Goal: Navigation & Orientation: Find specific page/section

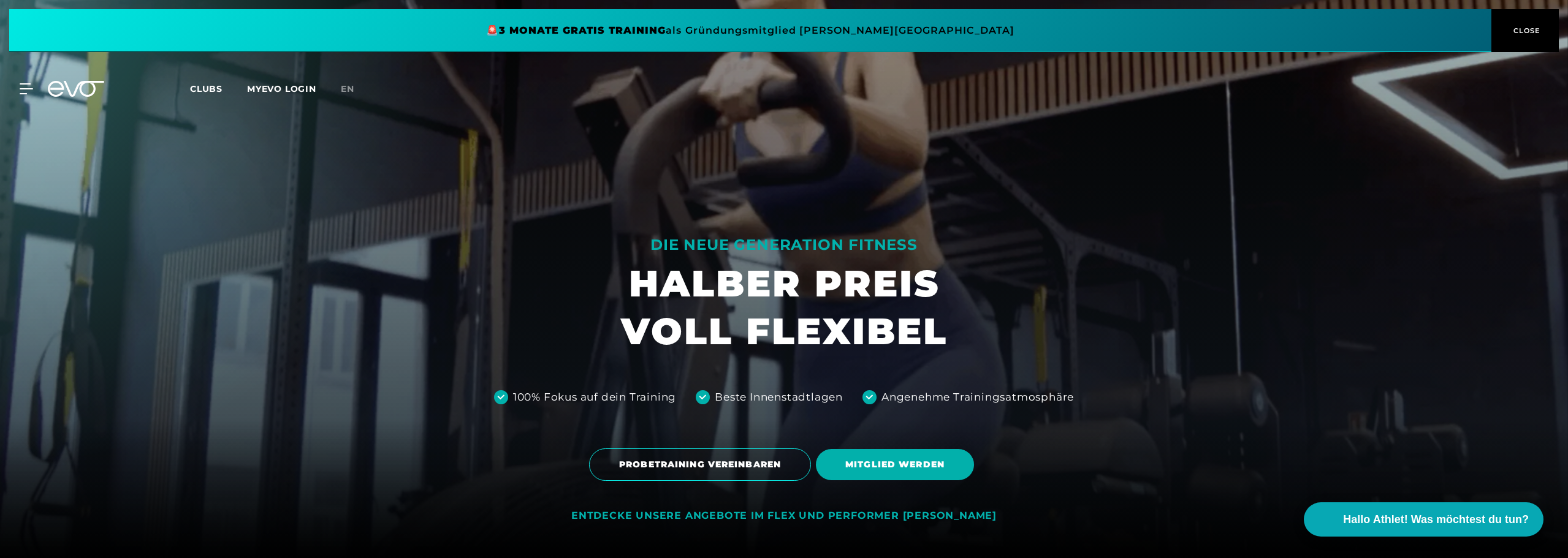
click at [210, 94] on span "Clubs" at bounding box center [206, 89] width 32 height 11
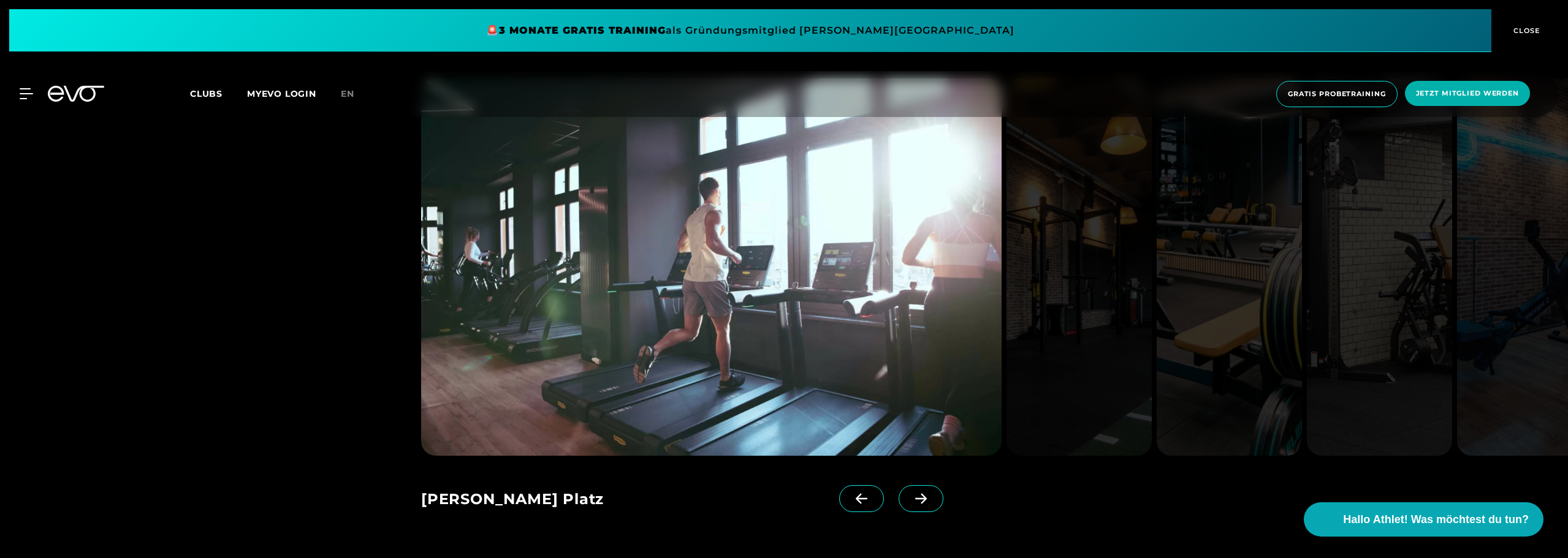
scroll to position [1961, 0]
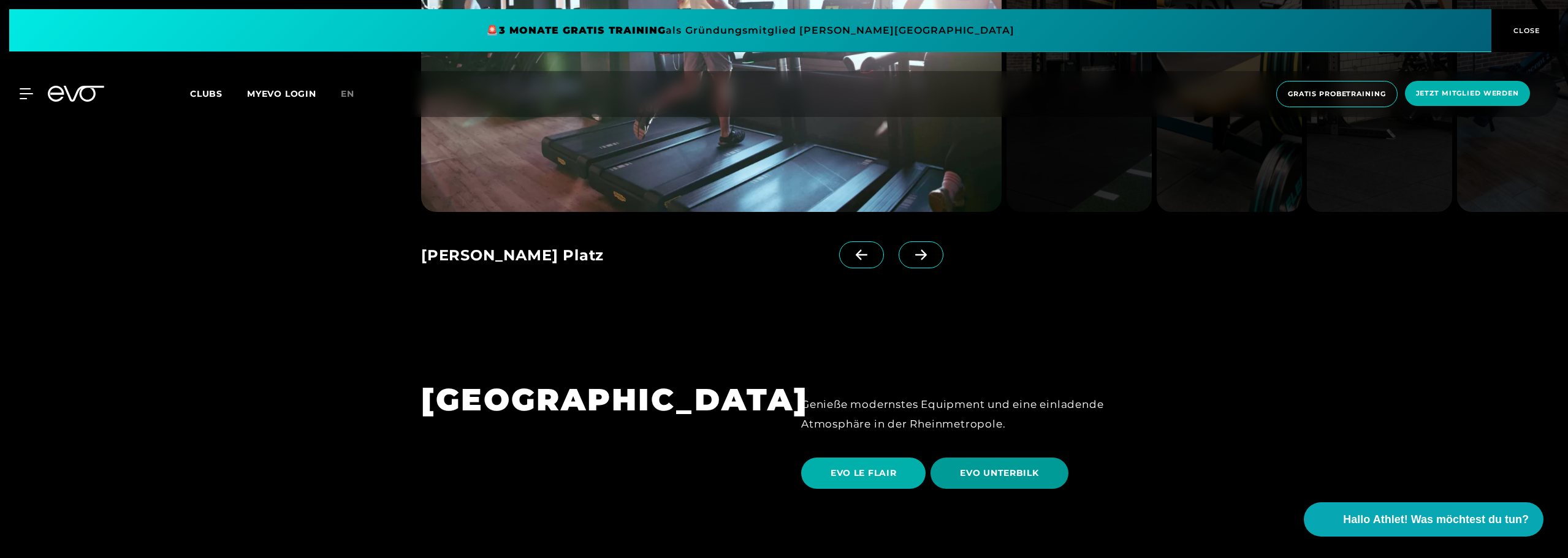
click at [1026, 467] on span "EVO UNTERBILK" at bounding box center [999, 473] width 79 height 13
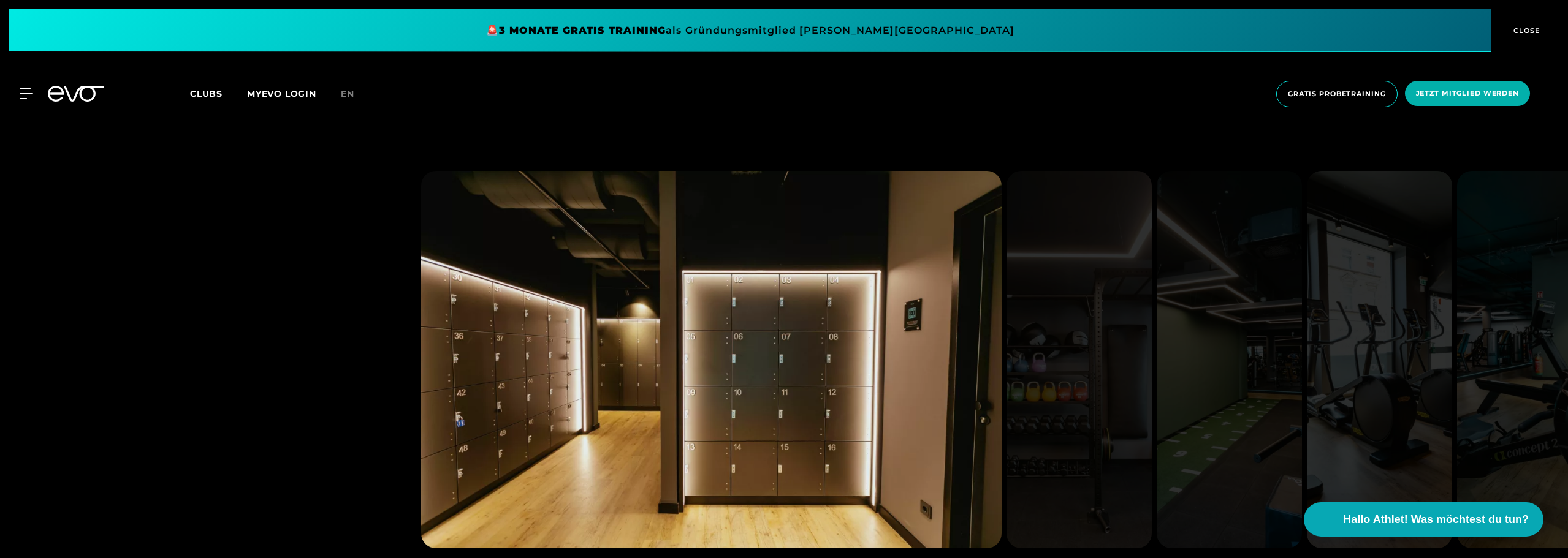
scroll to position [1103, 0]
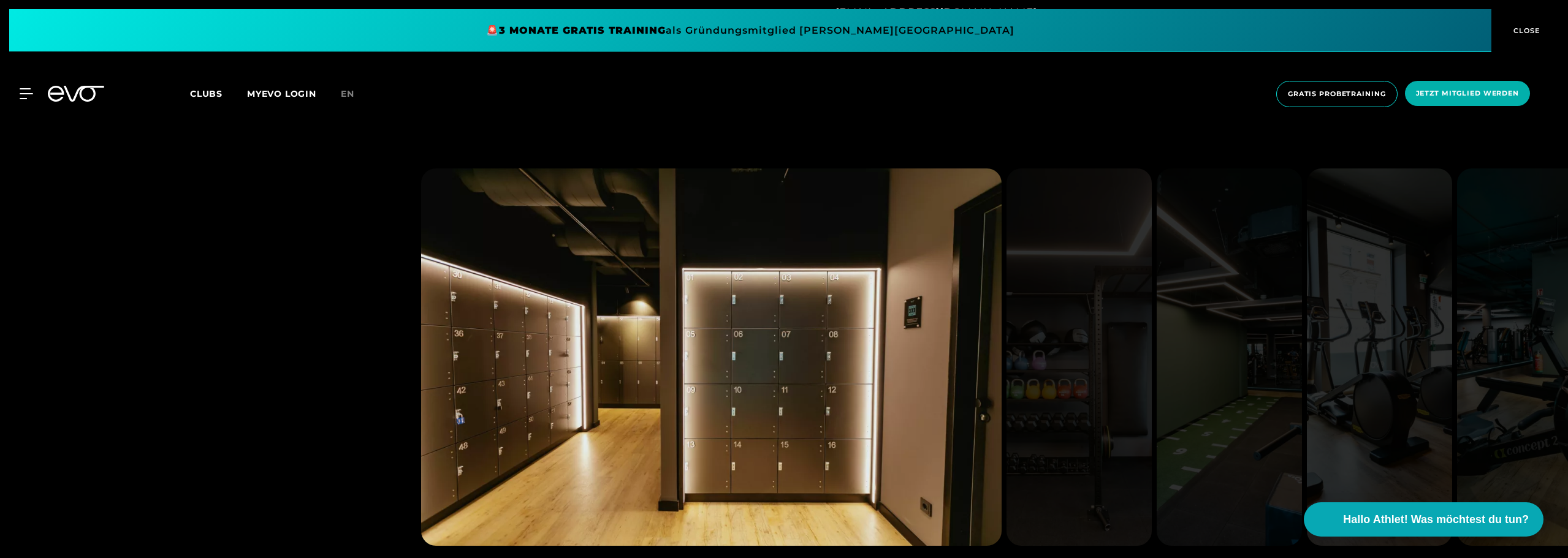
click at [970, 404] on img at bounding box center [711, 357] width 581 height 378
click at [1056, 394] on img at bounding box center [1079, 357] width 145 height 378
click at [969, 397] on img at bounding box center [711, 357] width 581 height 378
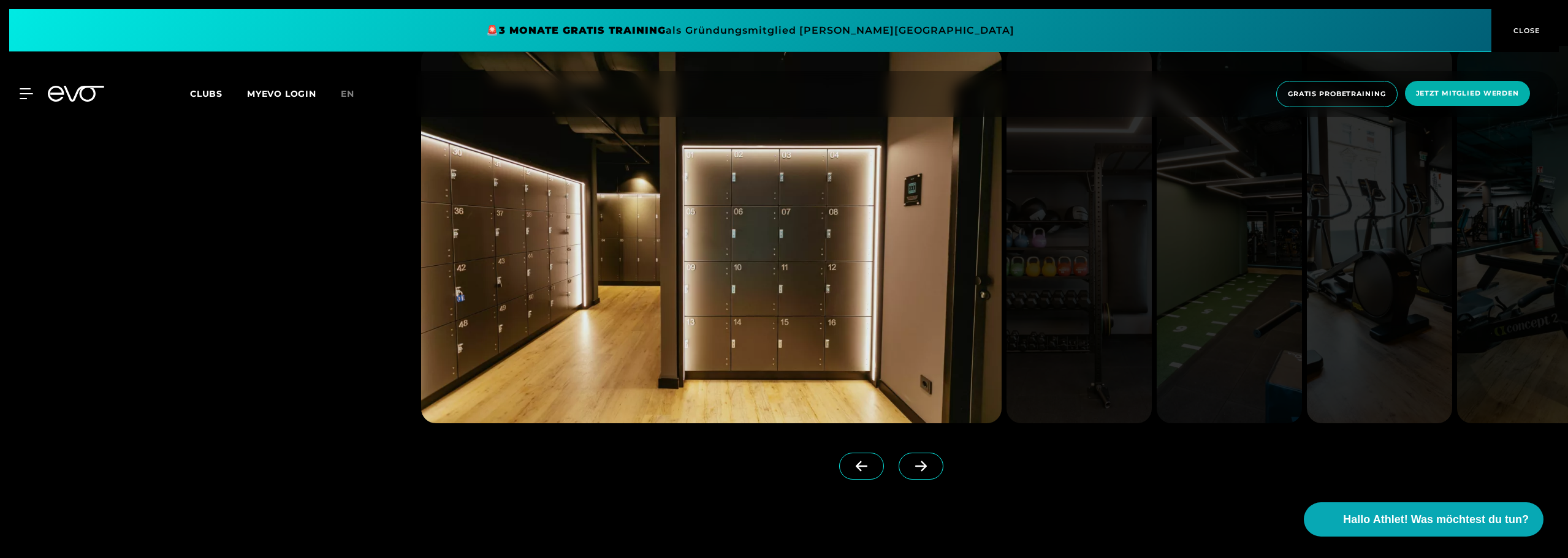
click at [911, 465] on icon at bounding box center [921, 467] width 22 height 11
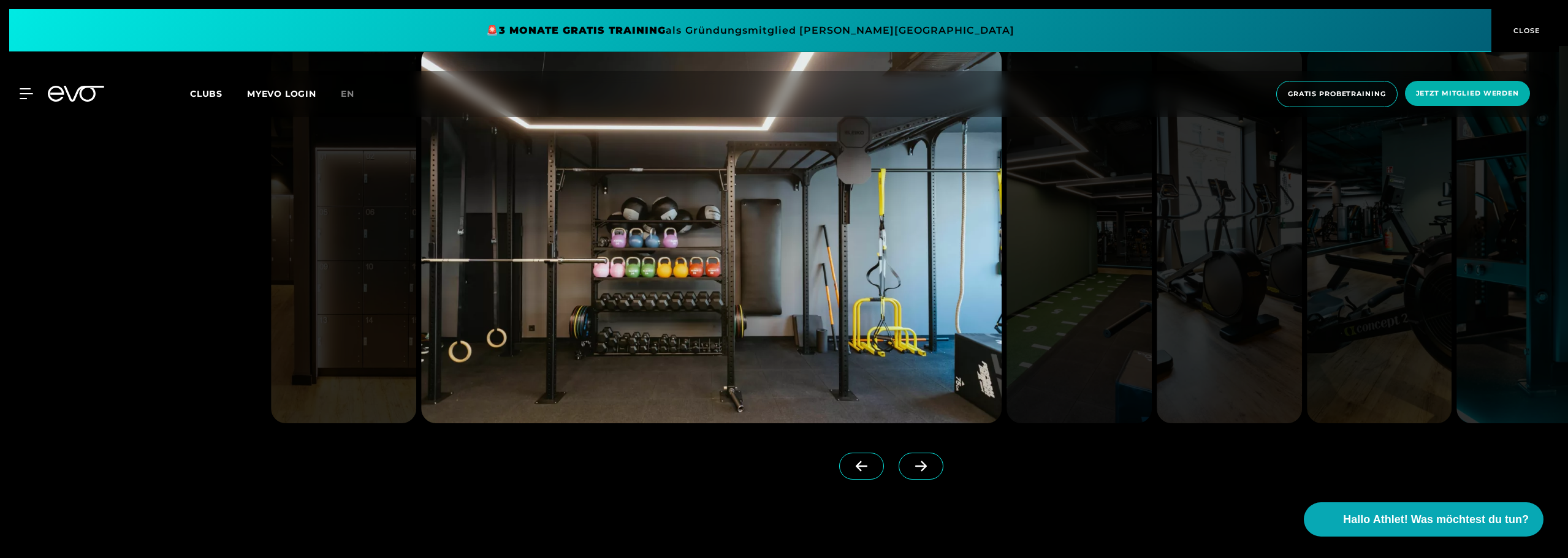
click at [911, 465] on icon at bounding box center [921, 467] width 22 height 11
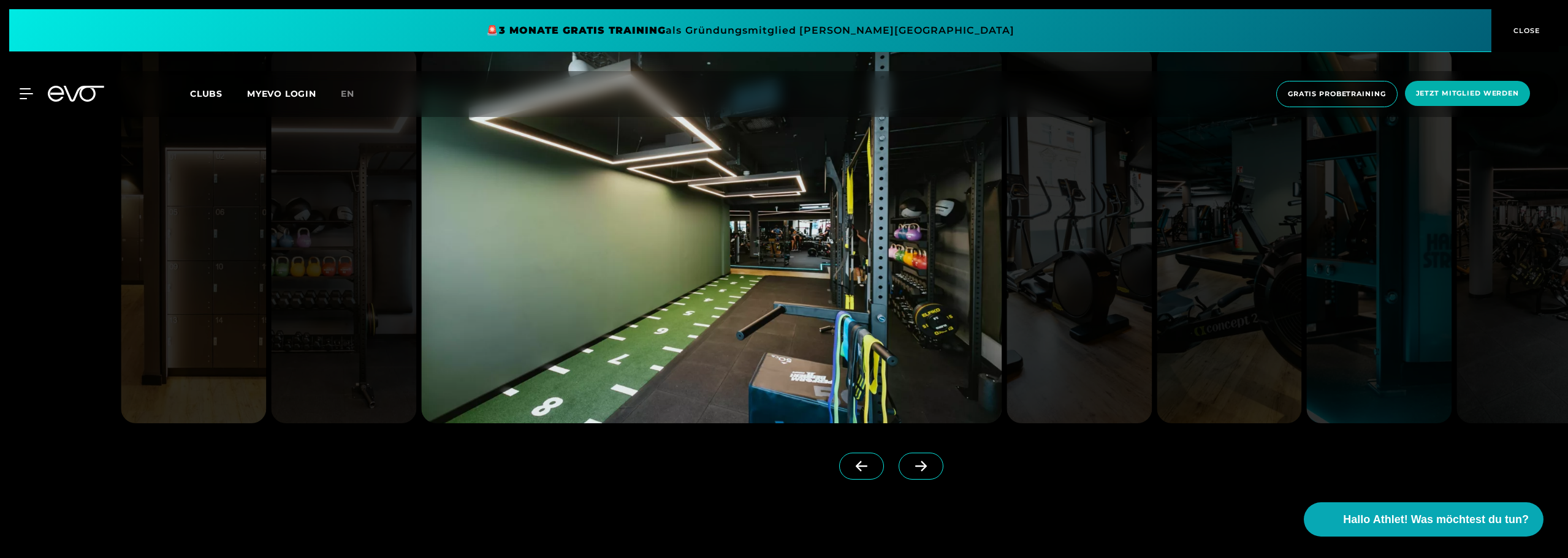
click at [911, 465] on icon at bounding box center [921, 467] width 22 height 11
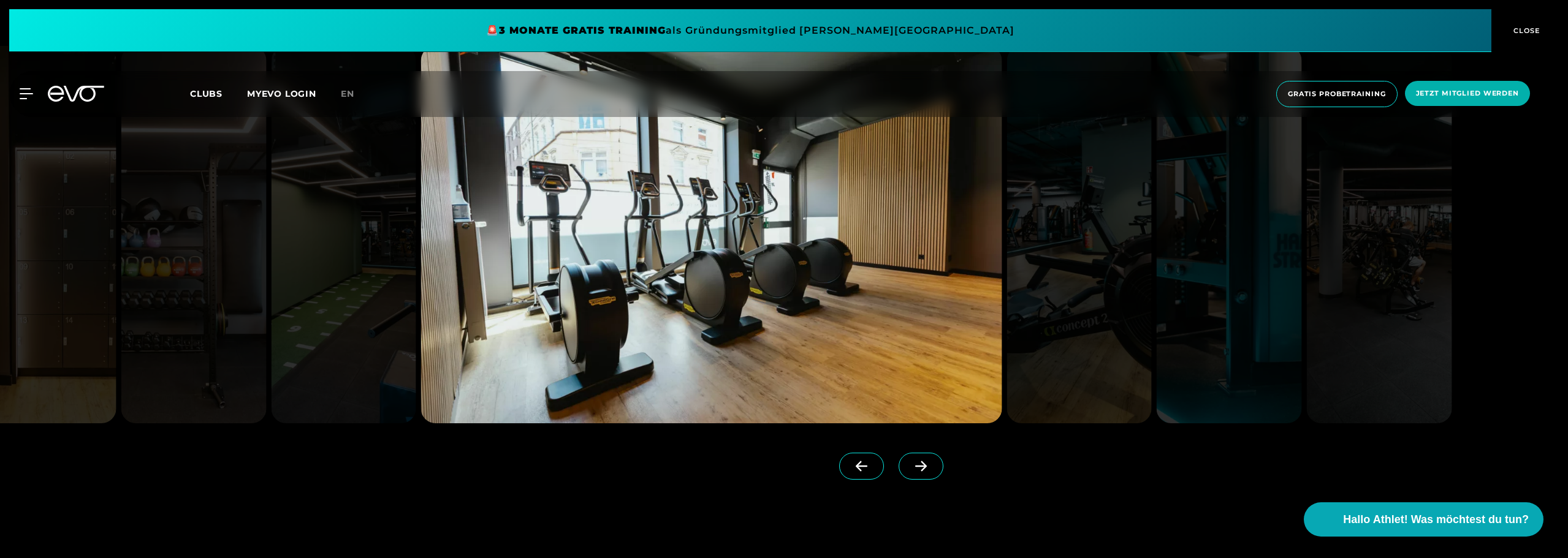
click at [911, 465] on icon at bounding box center [921, 467] width 22 height 11
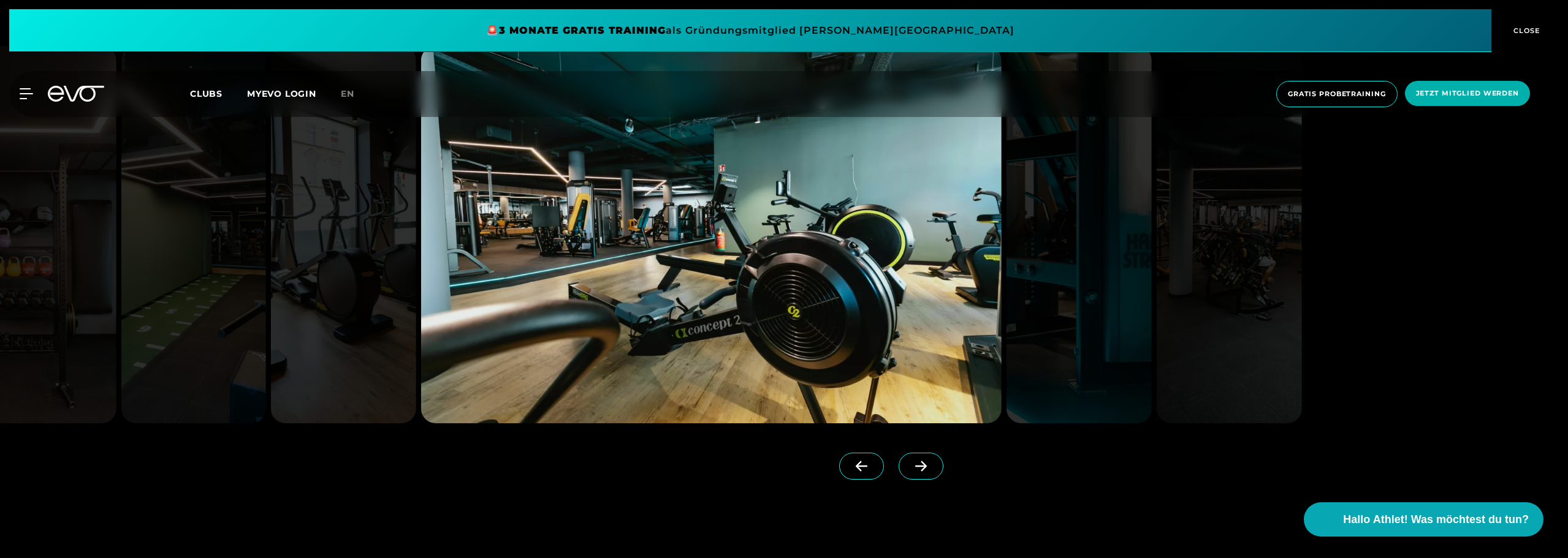
click at [911, 465] on icon at bounding box center [921, 467] width 22 height 11
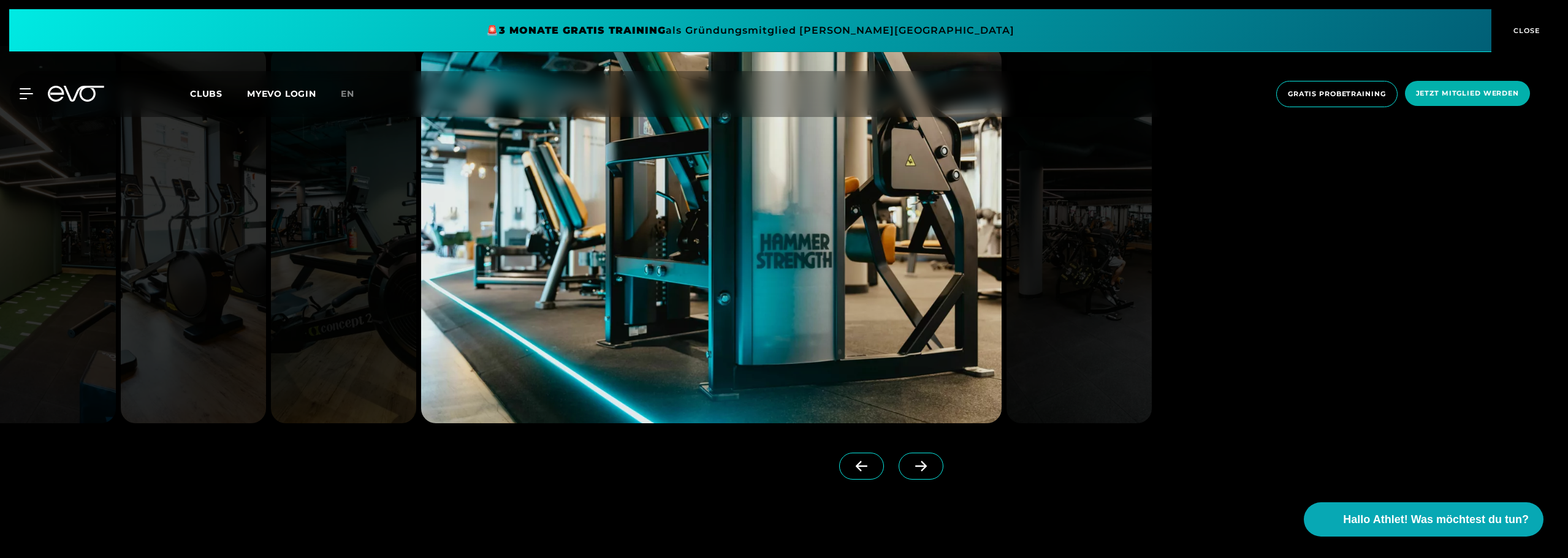
click at [911, 465] on icon at bounding box center [921, 467] width 22 height 11
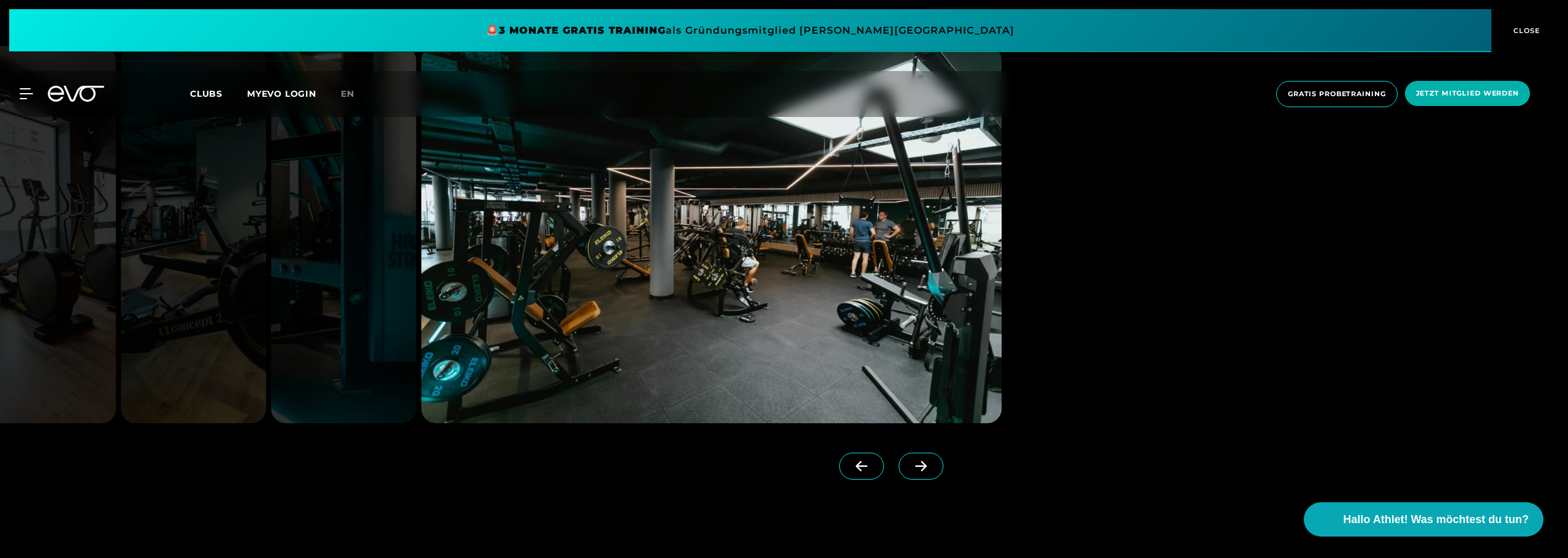
click at [911, 470] on icon at bounding box center [921, 467] width 22 height 11
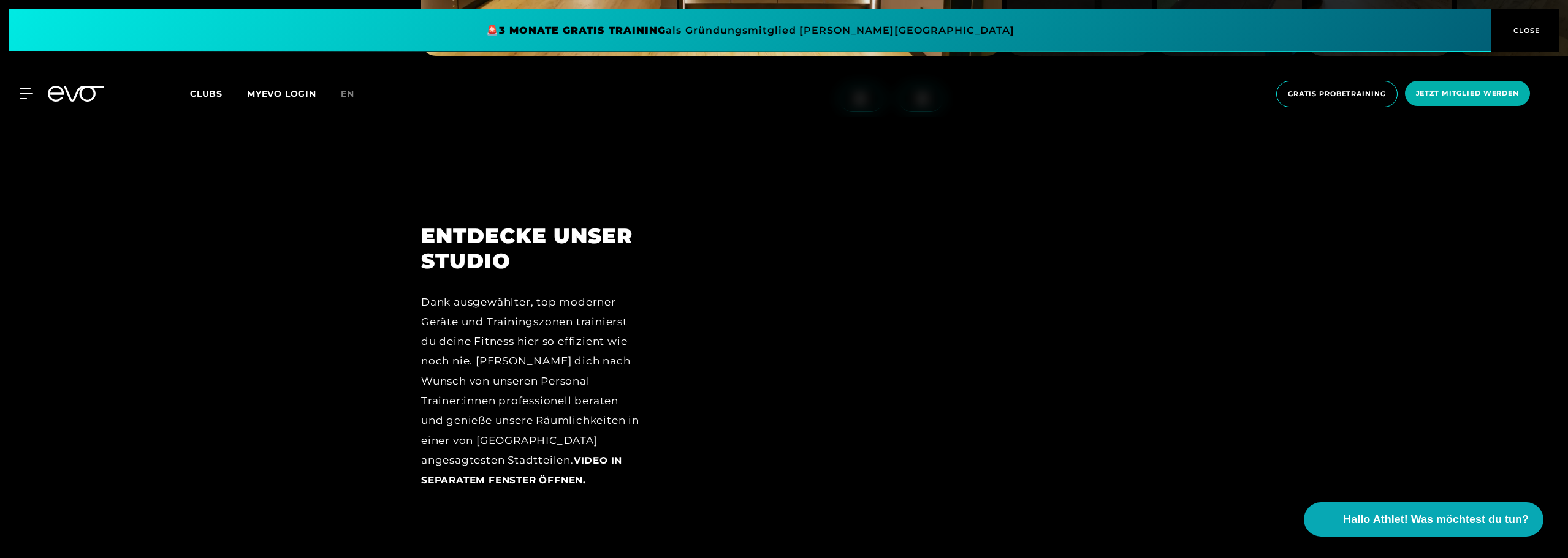
scroll to position [1961, 0]
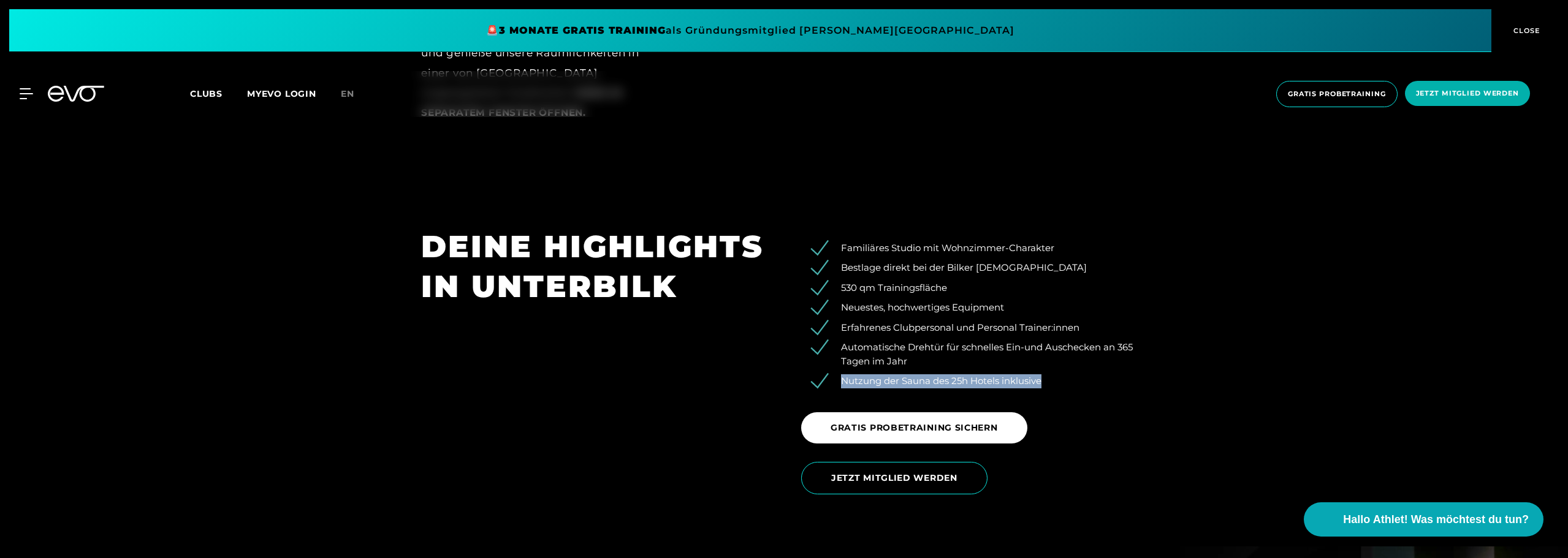
drag, startPoint x: 1077, startPoint y: 373, endPoint x: 1080, endPoint y: 366, distance: 7.6
click at [1080, 366] on ul "Familiäres Studio mit Wohnzimmer-Charakter Bestlage direkt bei der Bilker [DEMO…" at bounding box center [974, 315] width 345 height 147
click at [1080, 366] on li "Automatische Drehtür für schnelles Ein-und Auschecken an 365 Tagen im Jahr" at bounding box center [983, 354] width 327 height 27
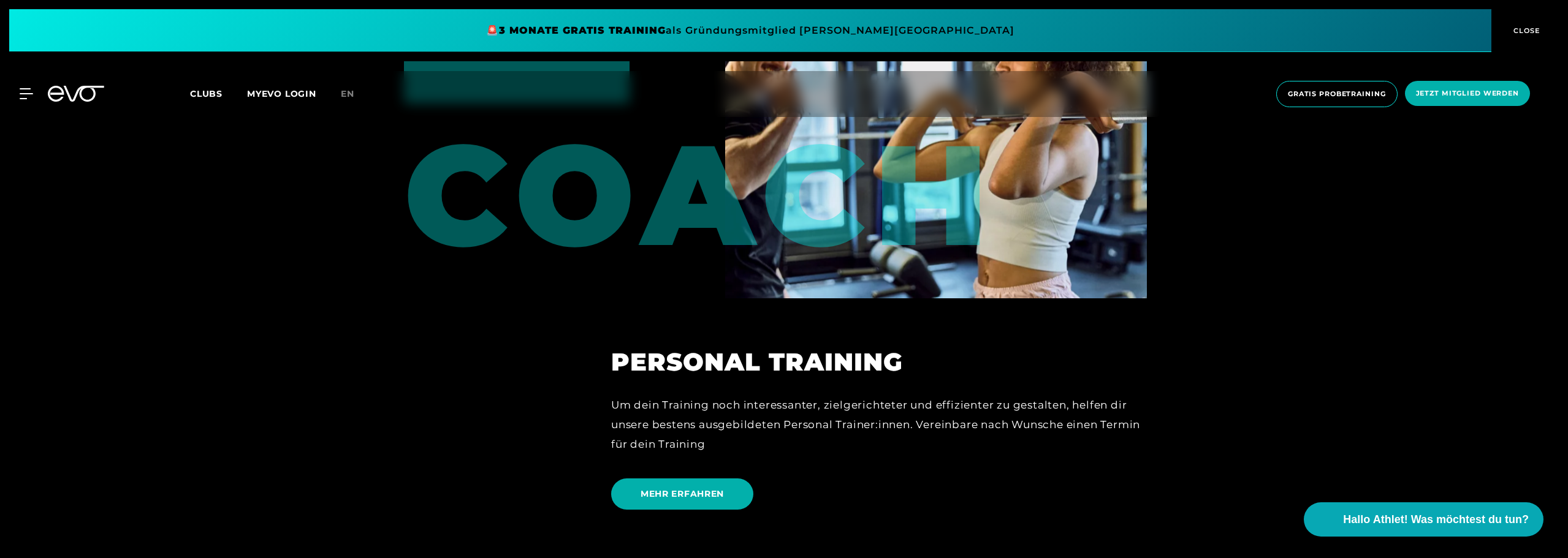
scroll to position [2942, 0]
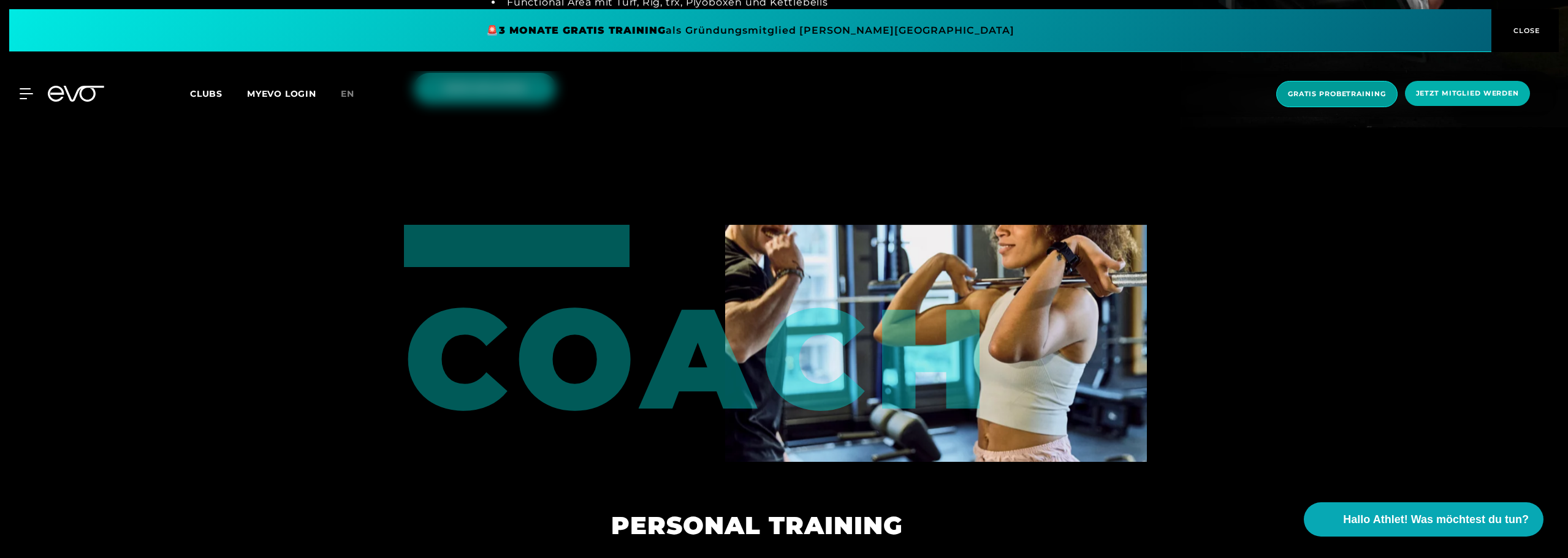
click at [1375, 104] on span "Gratis Probetraining" at bounding box center [1337, 94] width 121 height 27
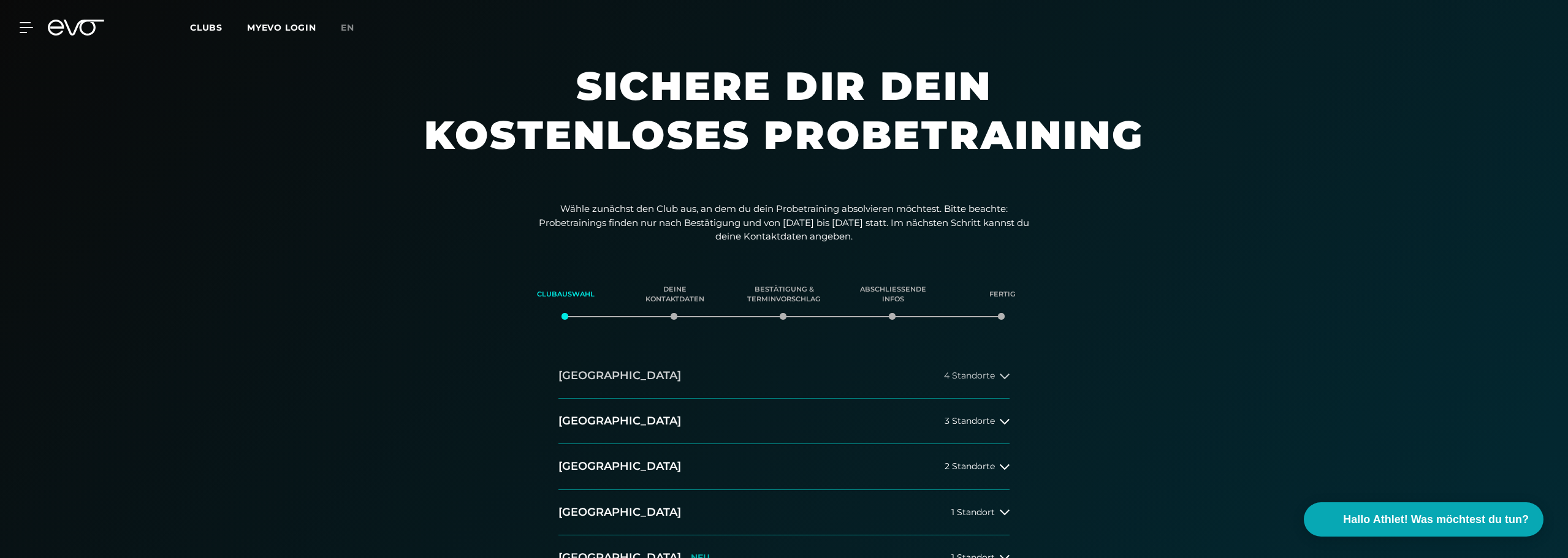
scroll to position [123, 0]
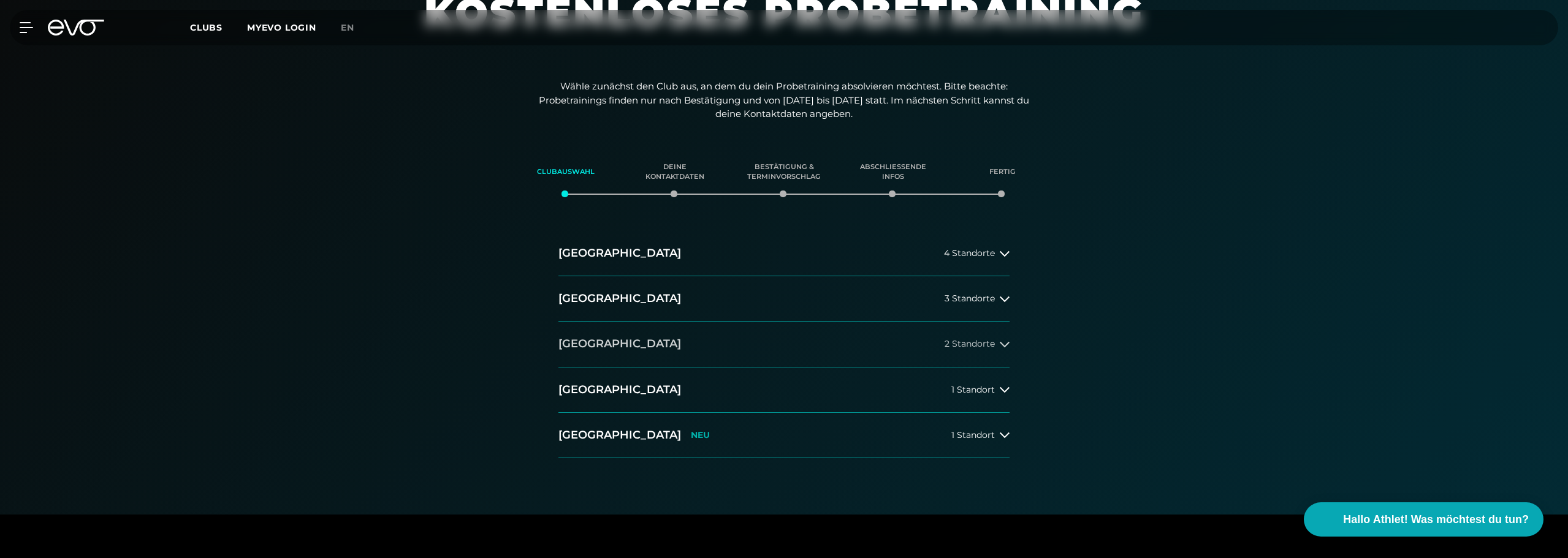
click at [756, 359] on button "[GEOGRAPHIC_DATA] 2 Standorte" at bounding box center [784, 344] width 452 height 46
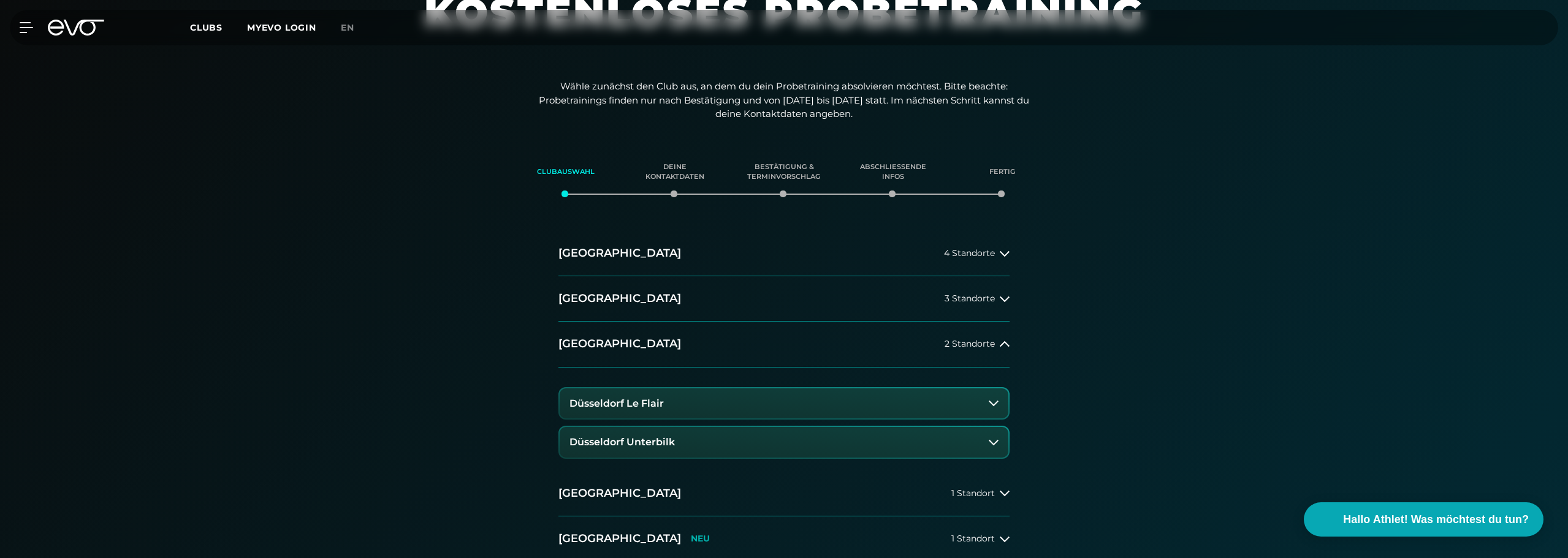
click at [737, 437] on button "Düsseldorf Unterbilk" at bounding box center [784, 443] width 449 height 31
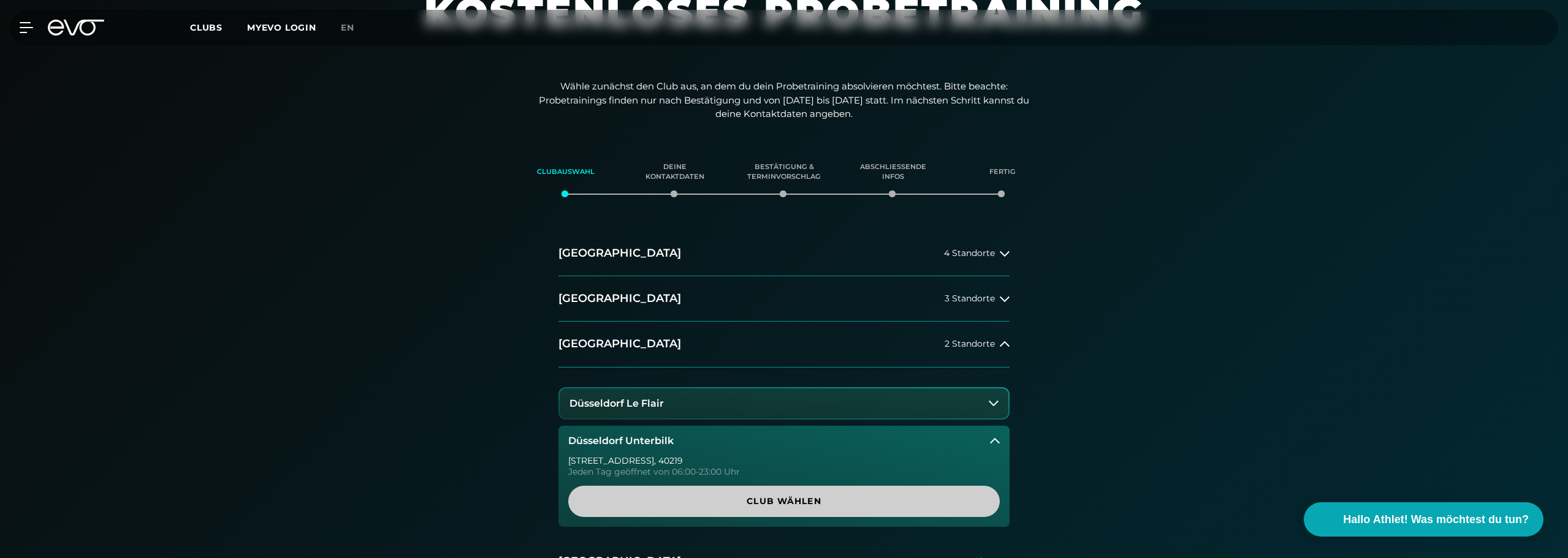
click at [738, 494] on span "Club wählen" at bounding box center [784, 501] width 432 height 32
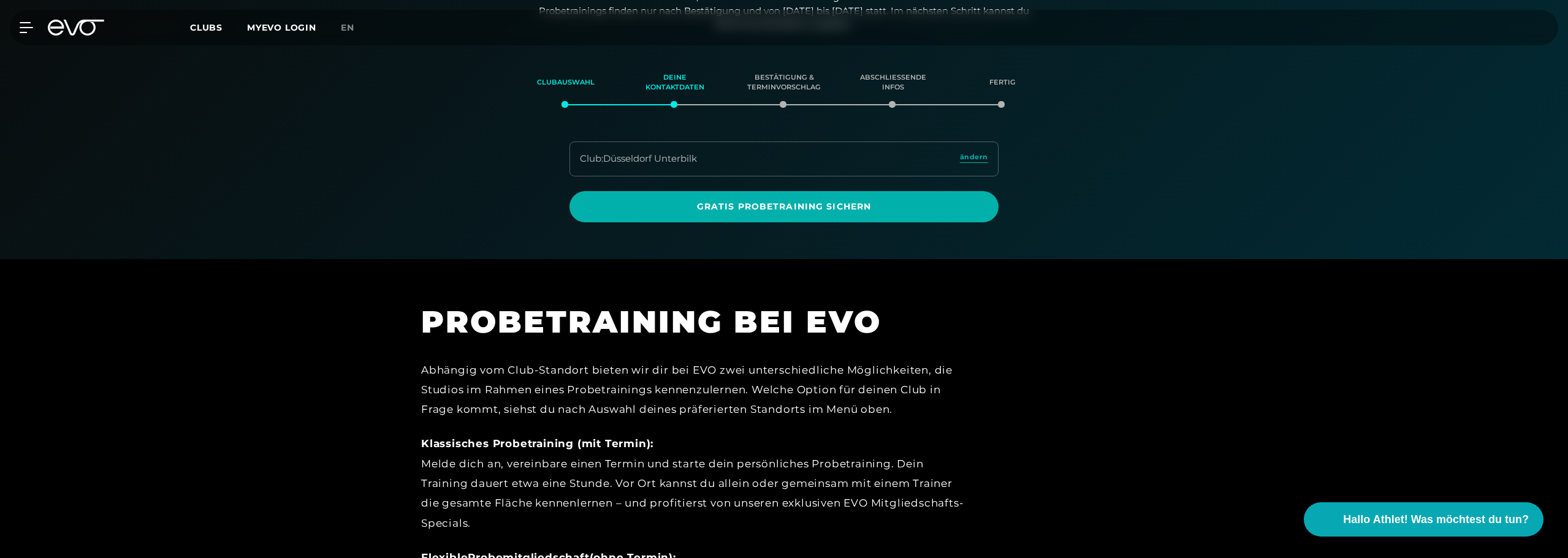
scroll to position [210, 0]
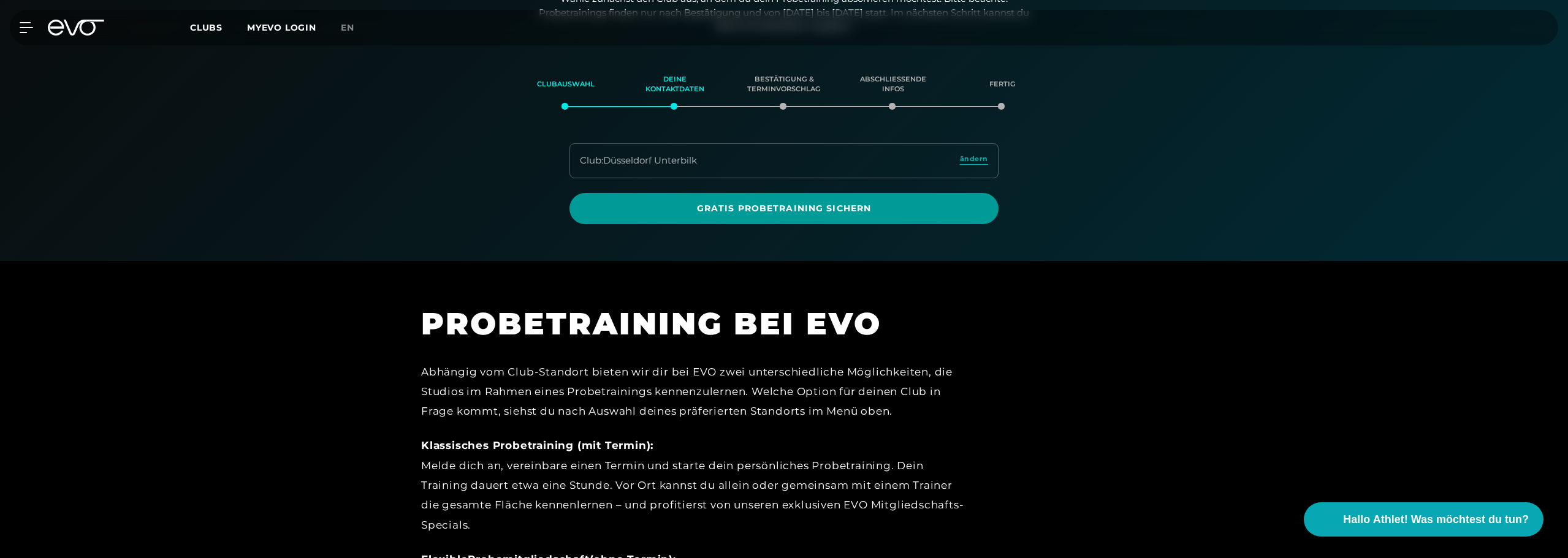
click at [695, 215] on span "Gratis Probetraining sichern" at bounding box center [784, 208] width 370 height 13
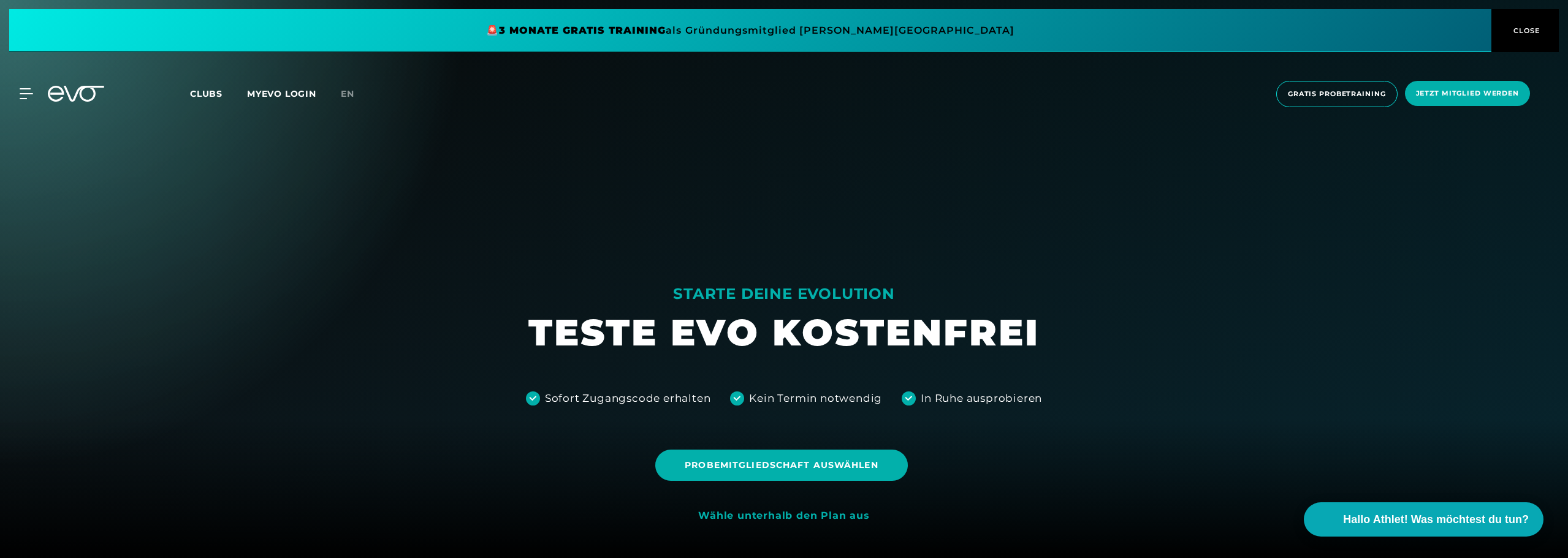
click at [1536, 30] on span "CLOSE" at bounding box center [1525, 31] width 30 height 11
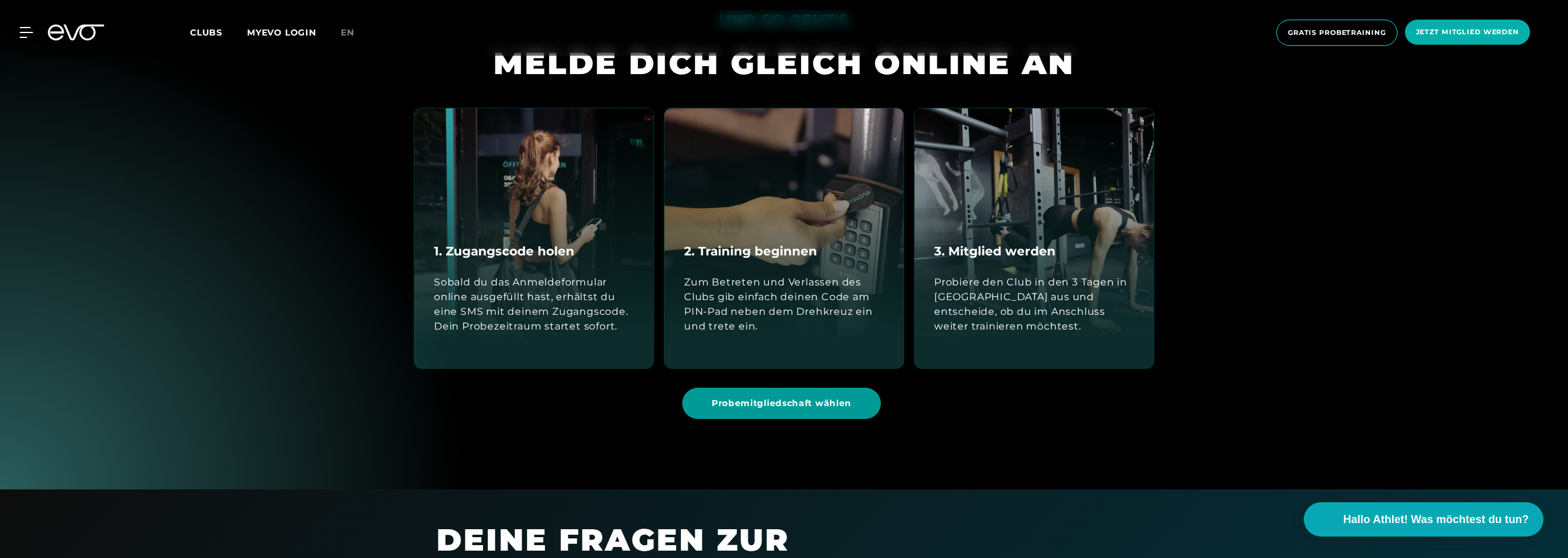
click at [827, 402] on span "Probemitgliedschaft wählen" at bounding box center [782, 404] width 140 height 13
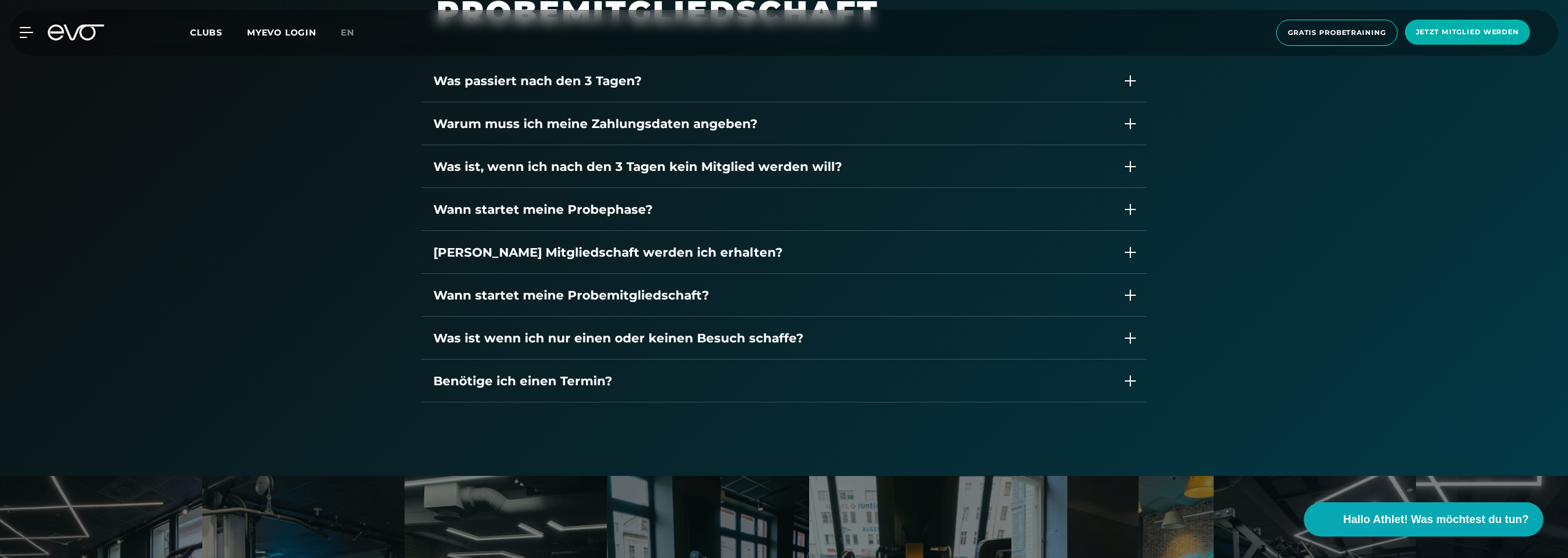
scroll to position [1548, 0]
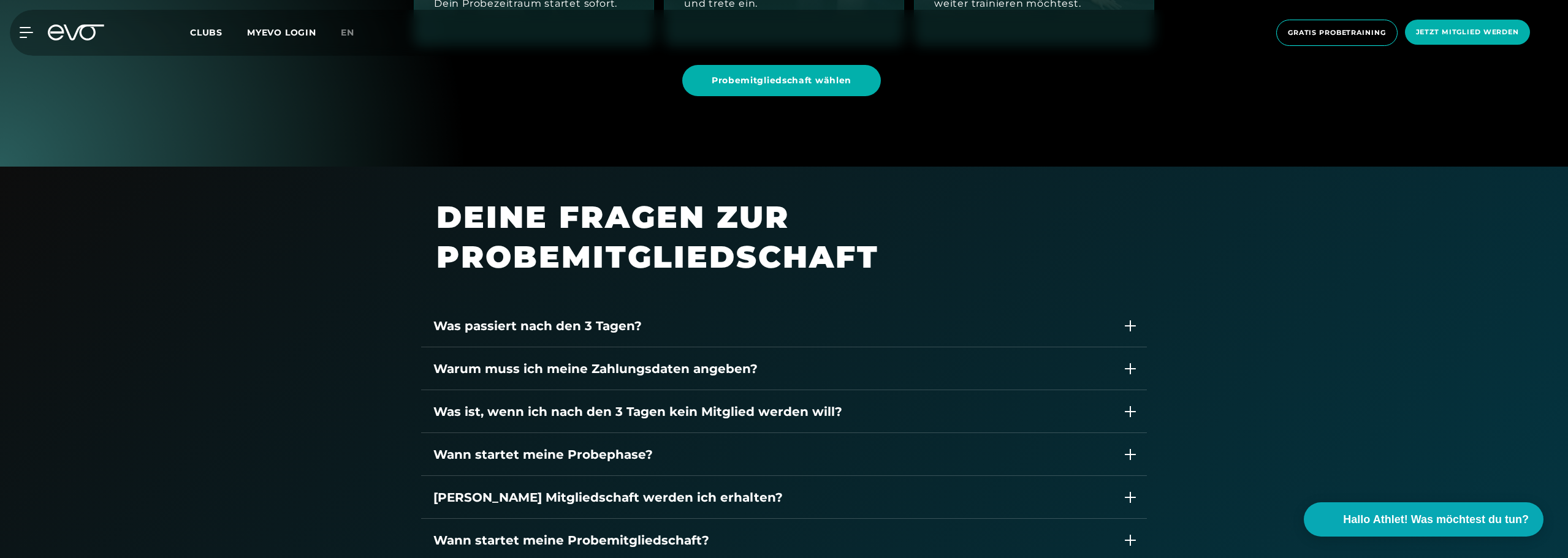
click at [510, 328] on div "Was passiert nach den 3 Tagen?" at bounding box center [772, 326] width 678 height 18
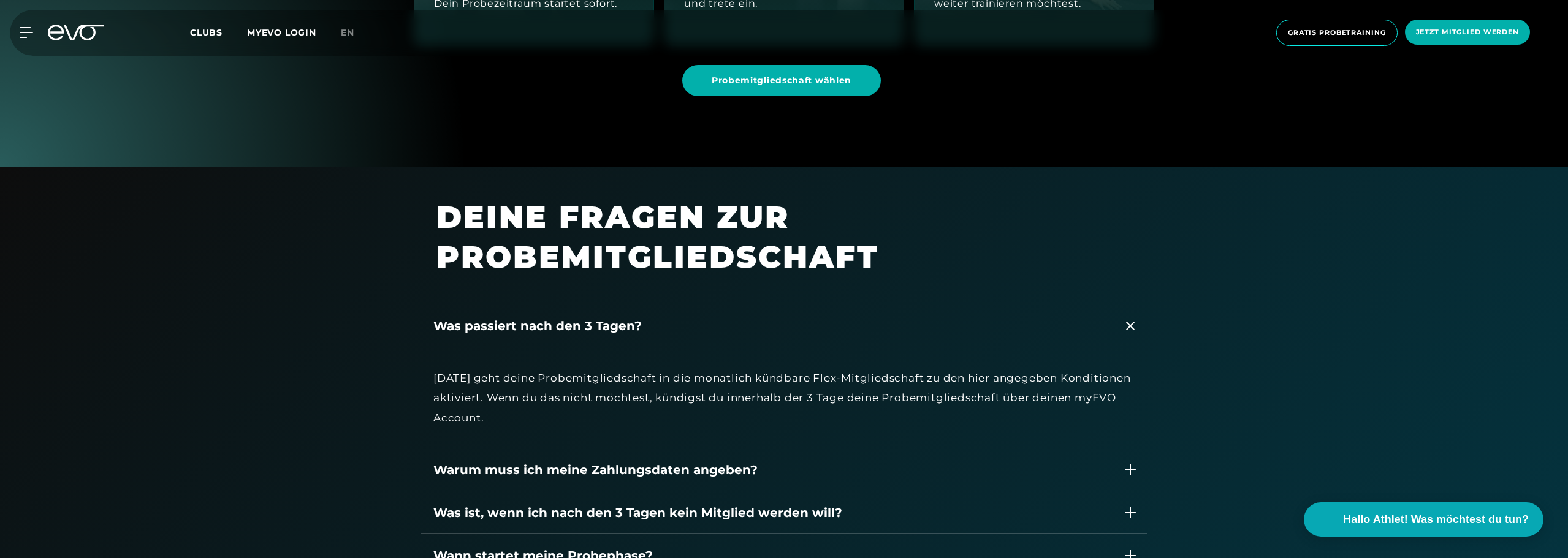
scroll to position [1671, 0]
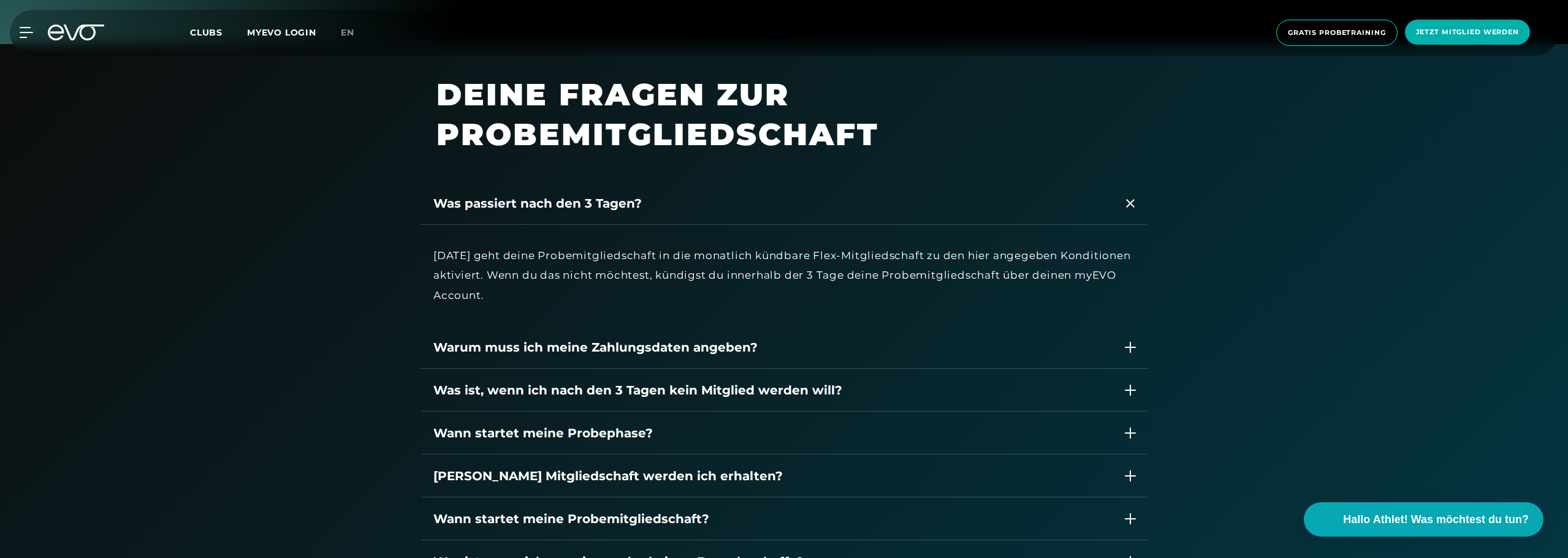
click at [428, 350] on div "Warum muss ich meine Zahlungsdaten angeben?" at bounding box center [784, 347] width 726 height 43
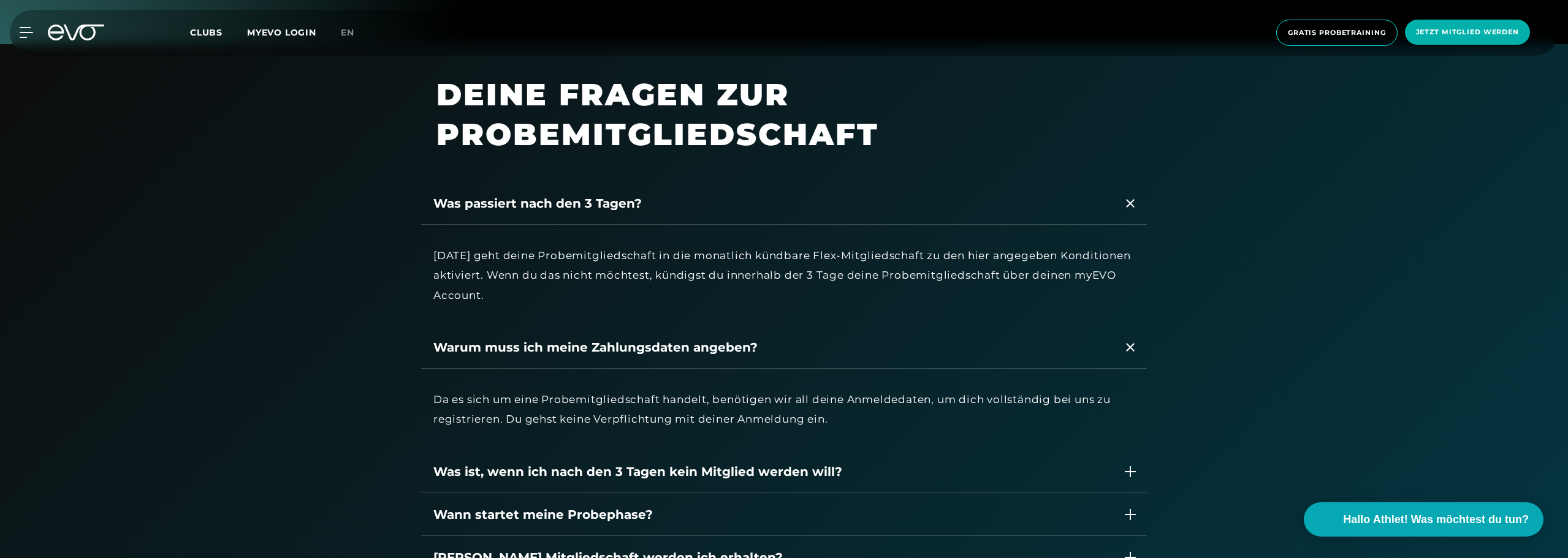
click at [428, 350] on div "Warum muss ich meine Zahlungsdaten angeben?" at bounding box center [784, 347] width 726 height 43
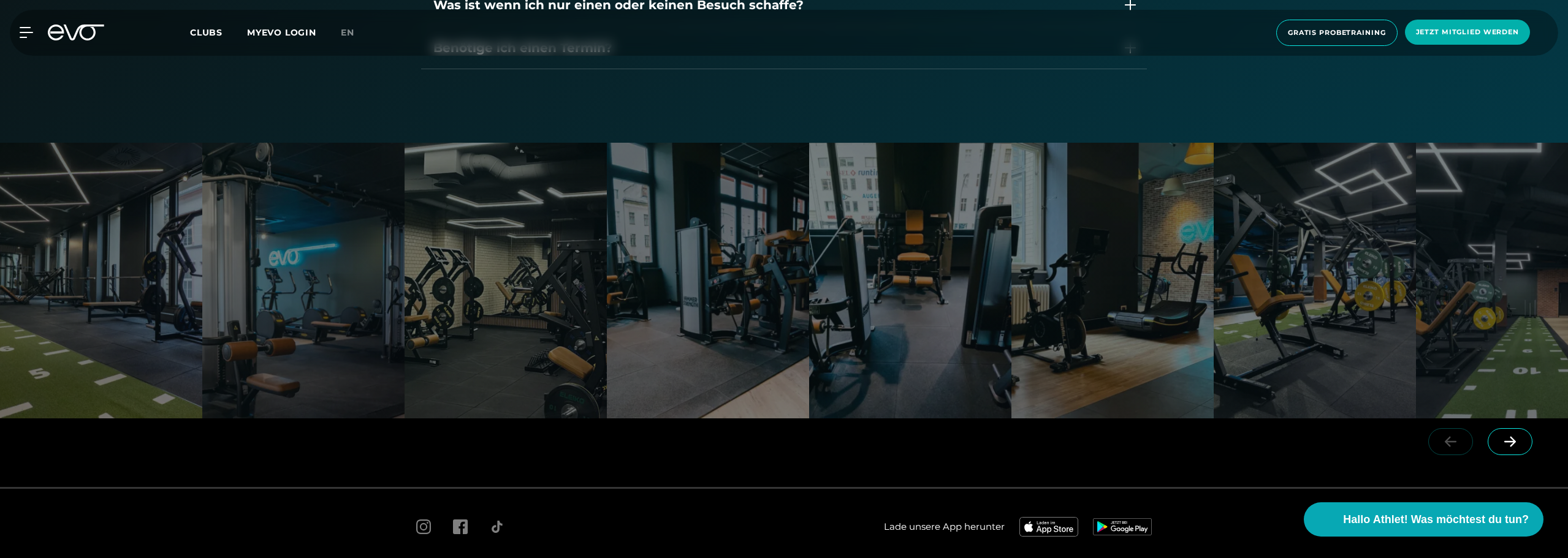
scroll to position [2290, 0]
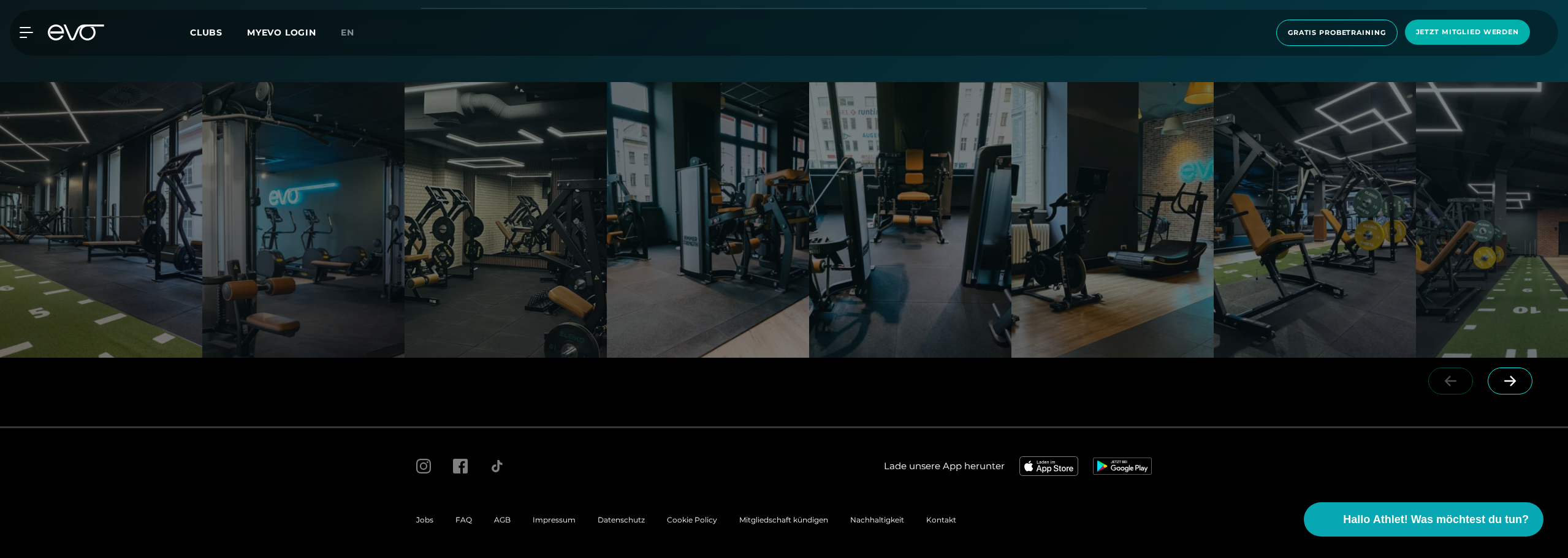
click at [207, 310] on div at bounding box center [303, 220] width 202 height 276
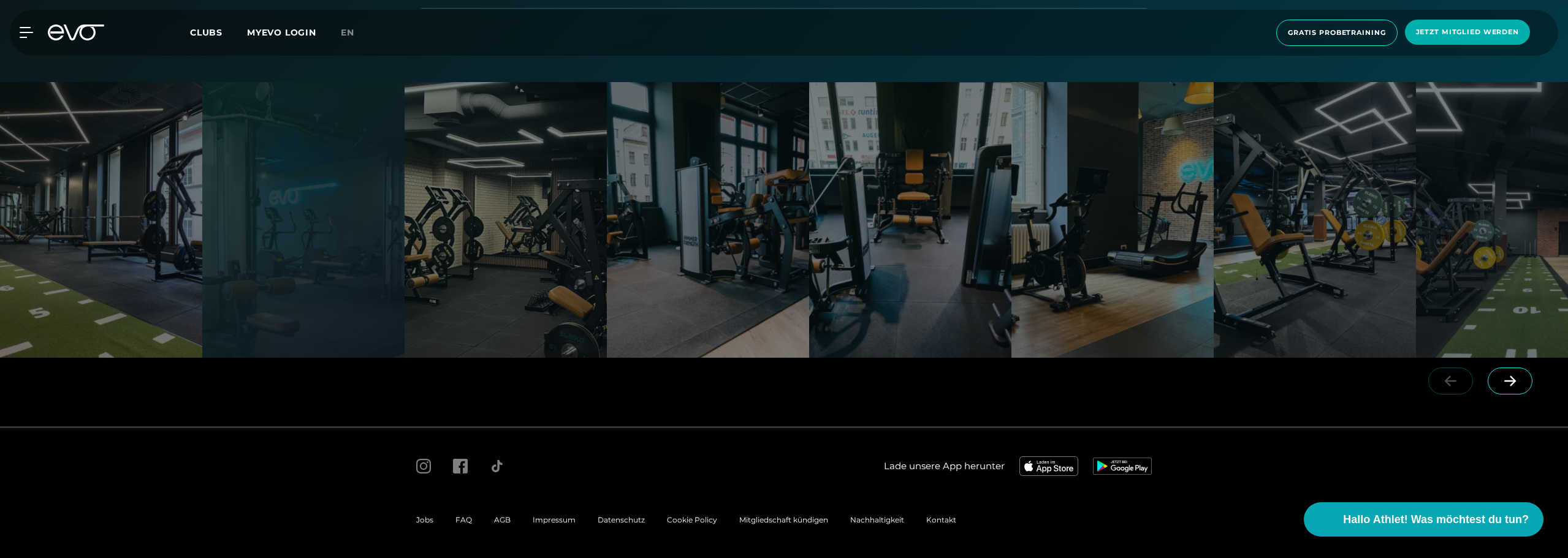
click at [725, 427] on div "Lade unsere App herunter Jobs FAQ AGB Impressum Datenschutz Cookie Policy Mitgl…" at bounding box center [784, 493] width 1568 height 132
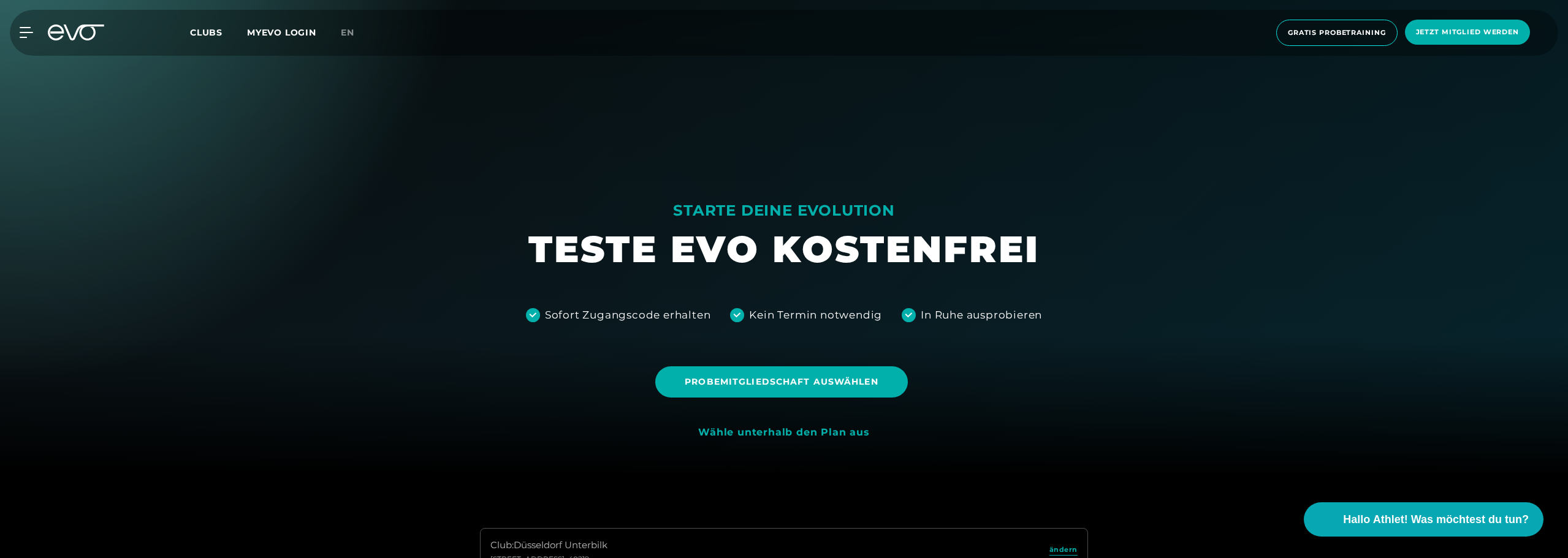
scroll to position [123, 0]
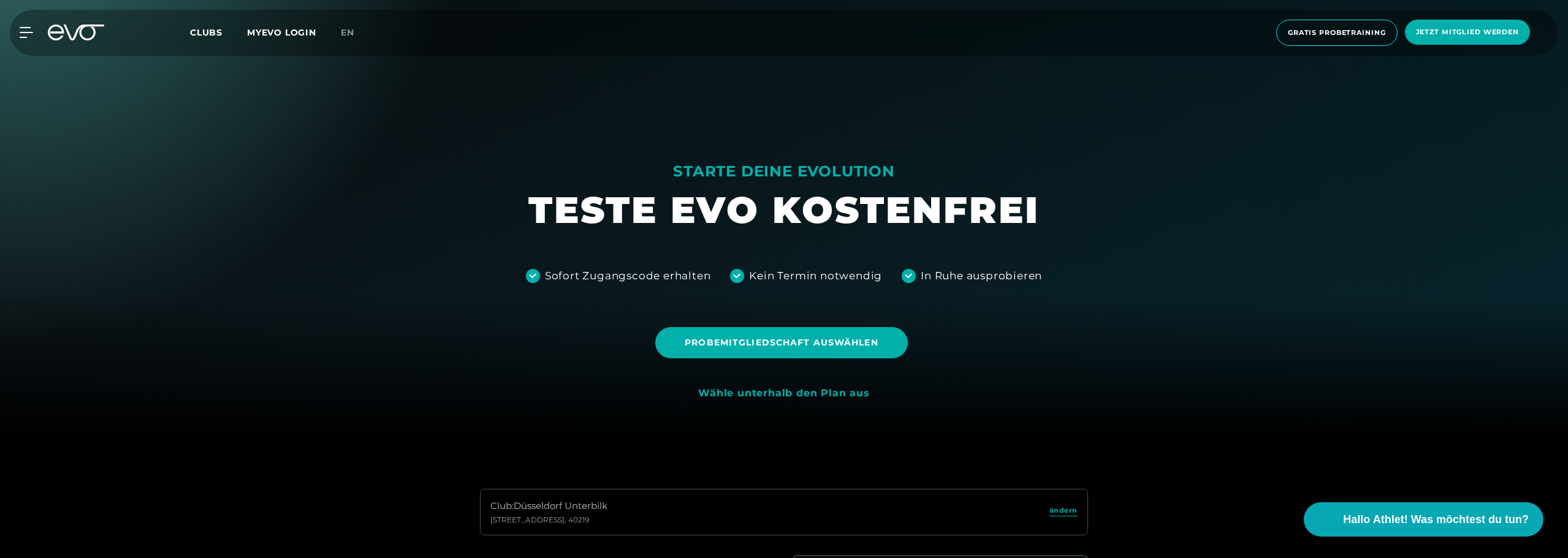
click at [855, 394] on div "Wähle unterhalb den Plan aus" at bounding box center [784, 394] width 171 height 13
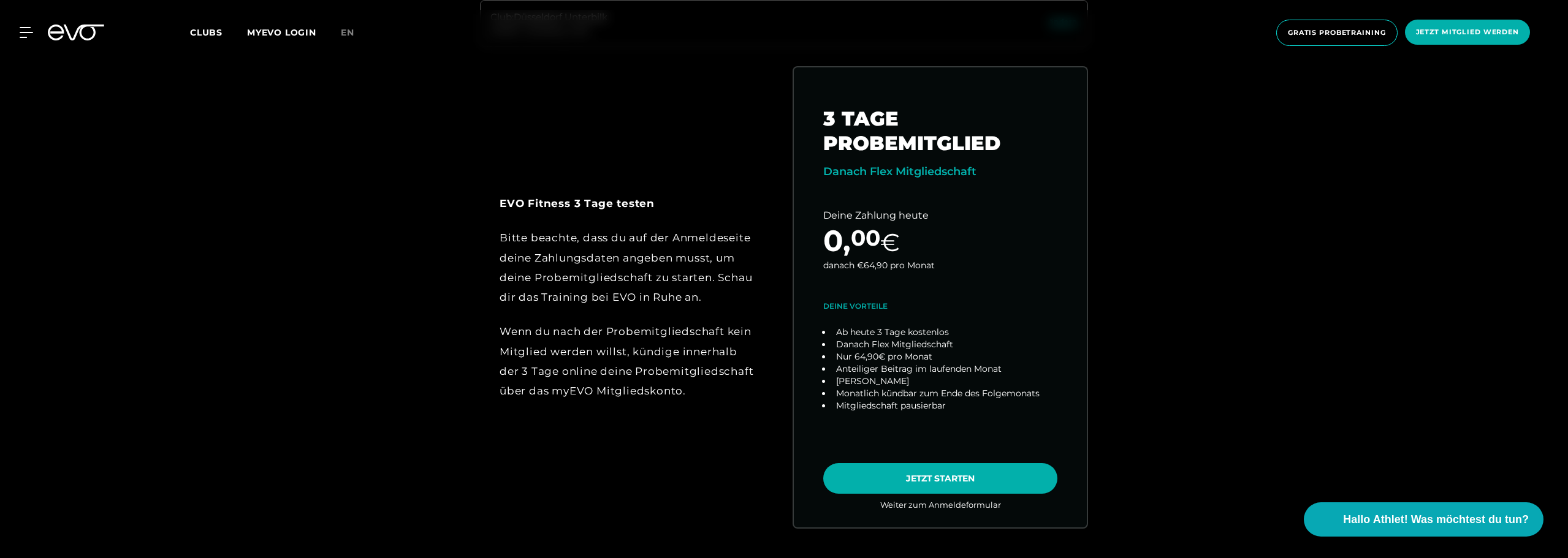
scroll to position [613, 0]
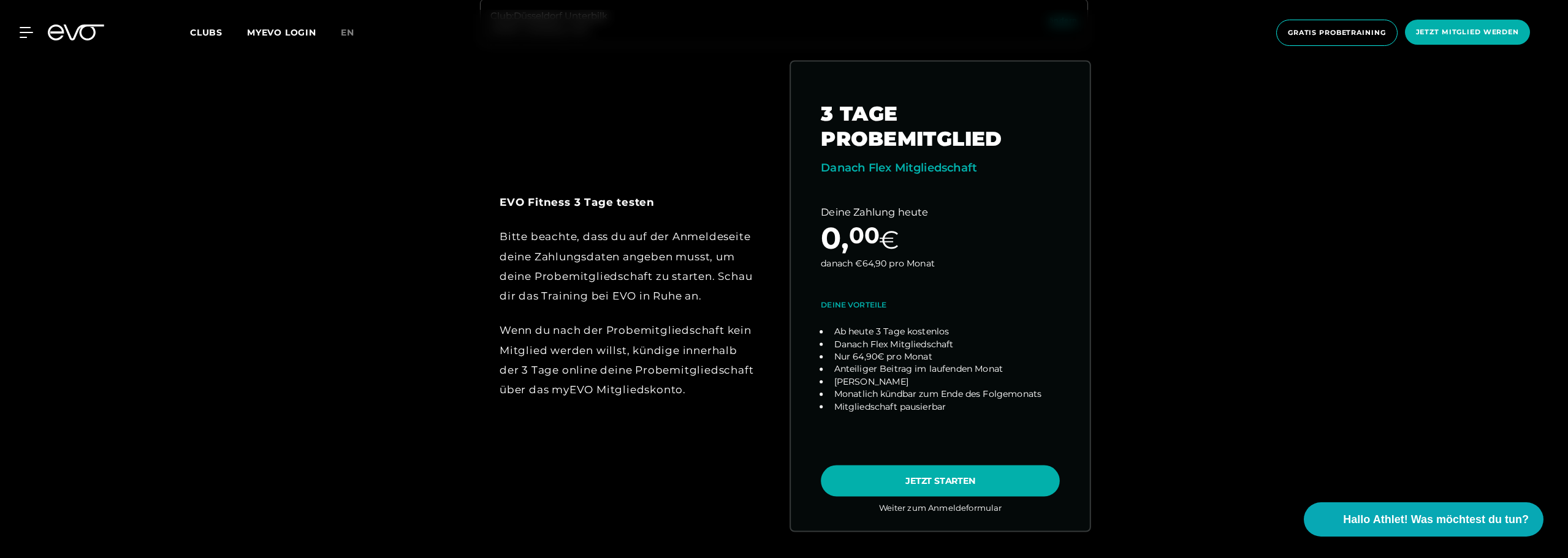
click at [873, 475] on link "choose plan" at bounding box center [940, 295] width 299 height 470
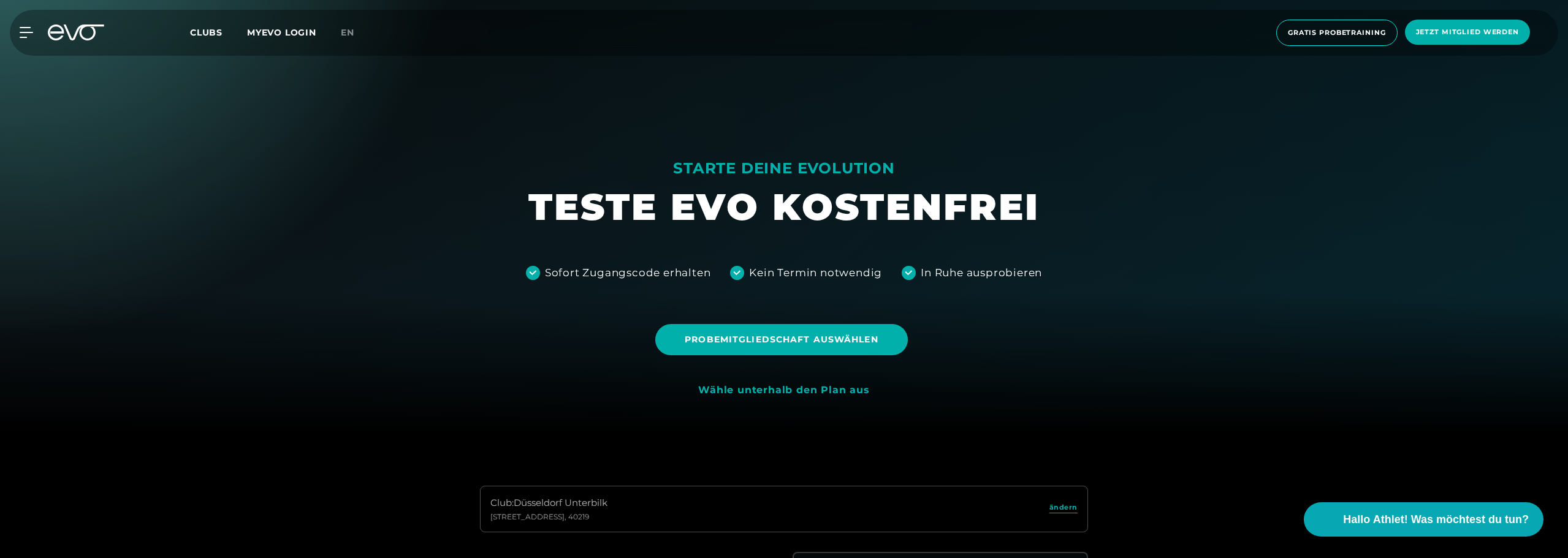
scroll to position [0, 0]
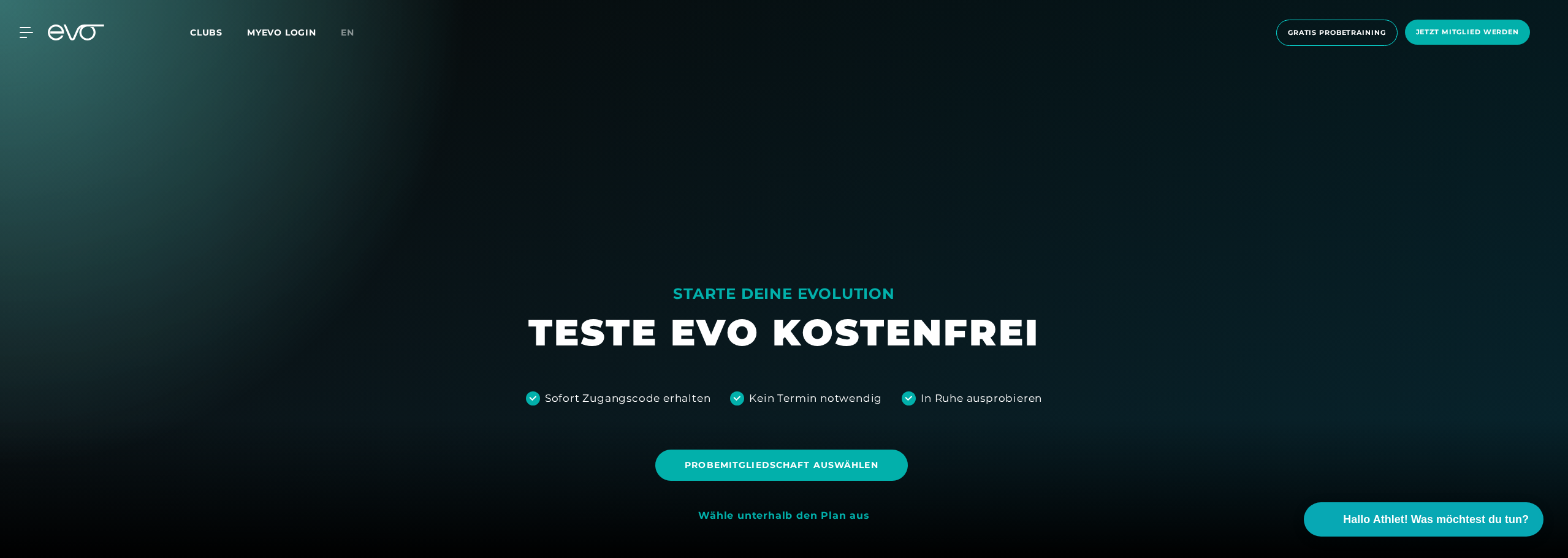
click at [197, 24] on div "MyEVO Login Über EVO Mitgliedschaften Probetraining TAGESPASS EVO Studios [GEOG…" at bounding box center [784, 32] width 1563 height 46
click at [199, 31] on span "Clubs" at bounding box center [206, 32] width 32 height 11
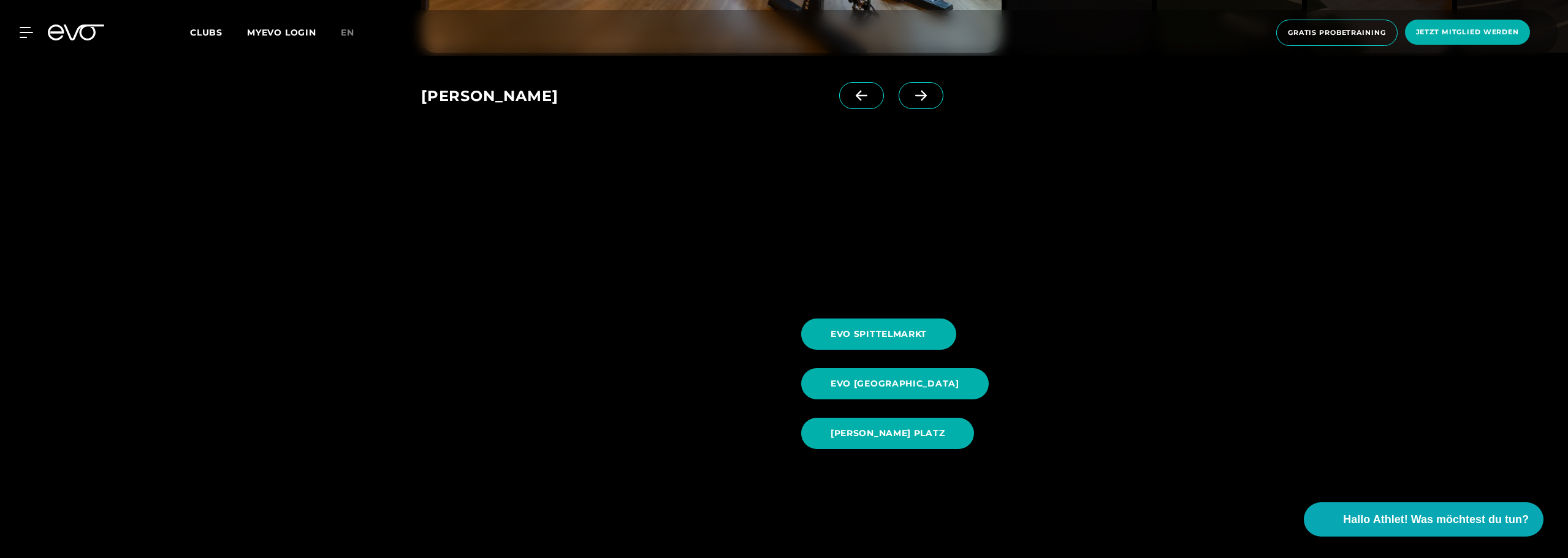
scroll to position [1961, 0]
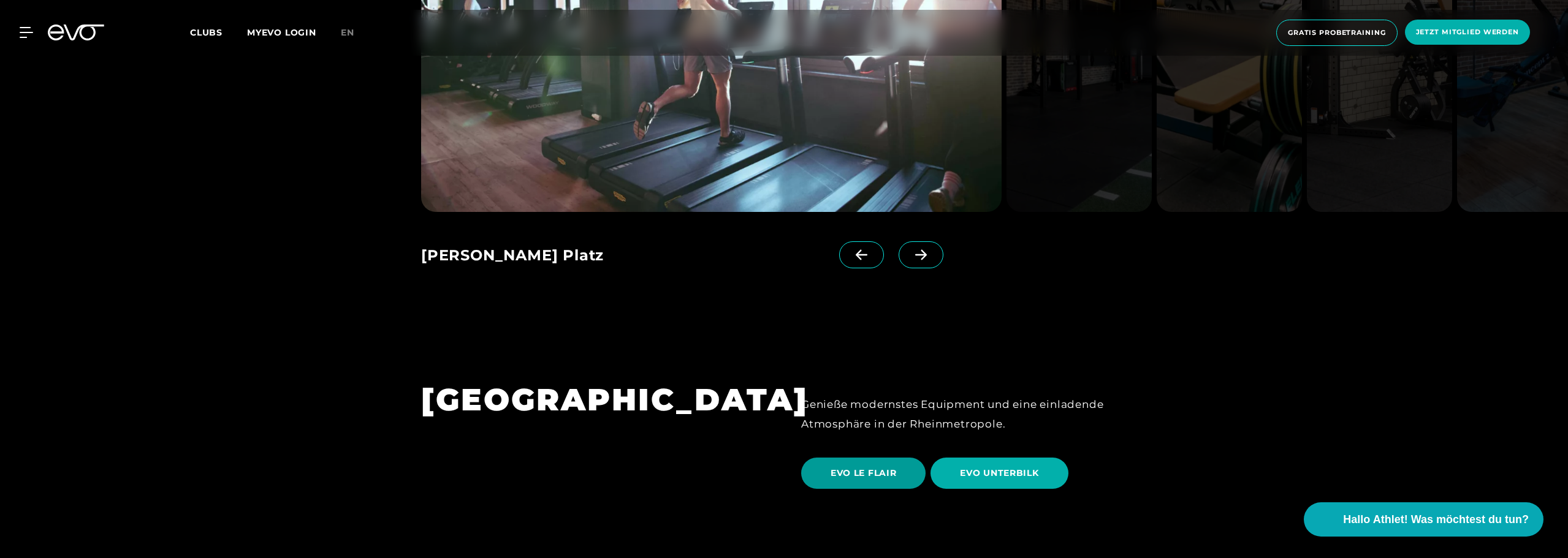
click at [855, 467] on span "EVO LE FLAIR" at bounding box center [863, 473] width 65 height 13
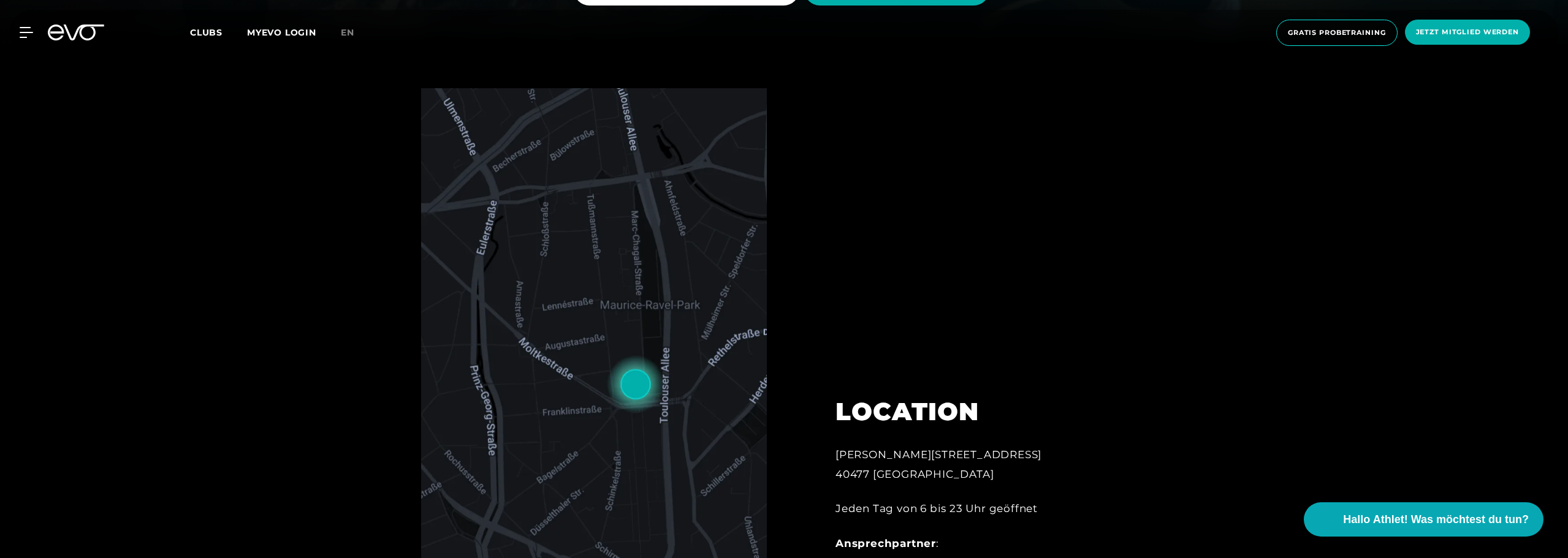
scroll to position [490, 0]
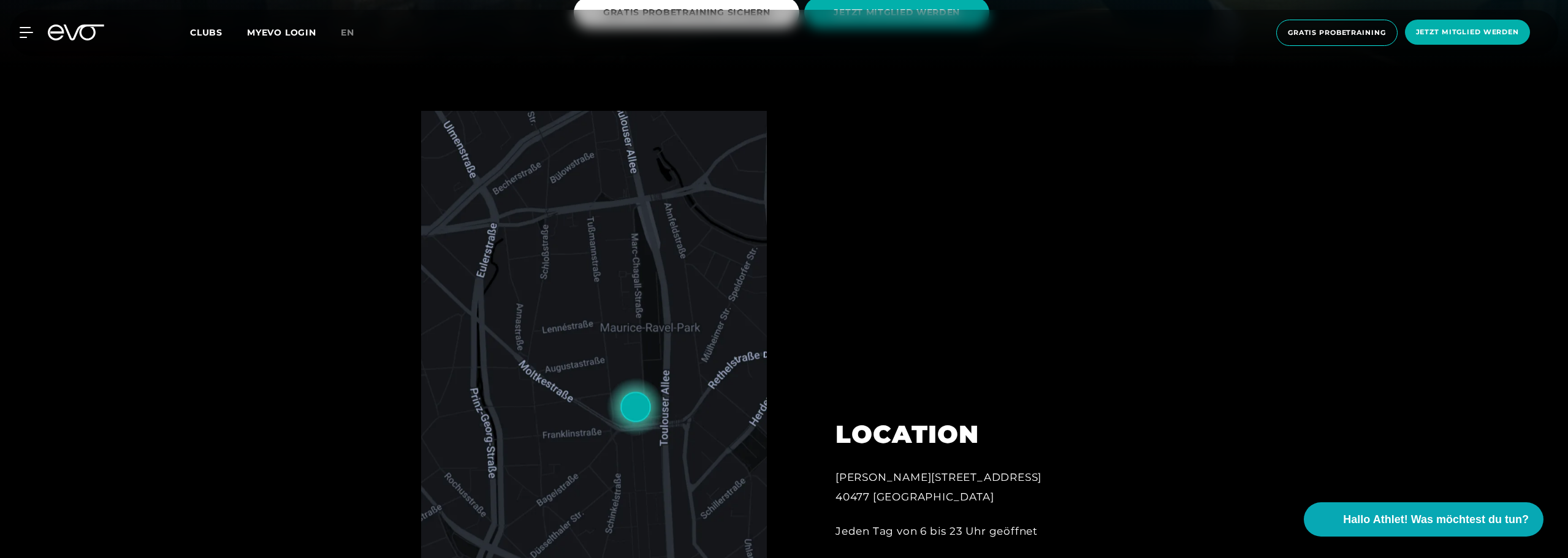
click at [632, 280] on img at bounding box center [594, 358] width 345 height 494
click at [627, 397] on img at bounding box center [594, 358] width 345 height 494
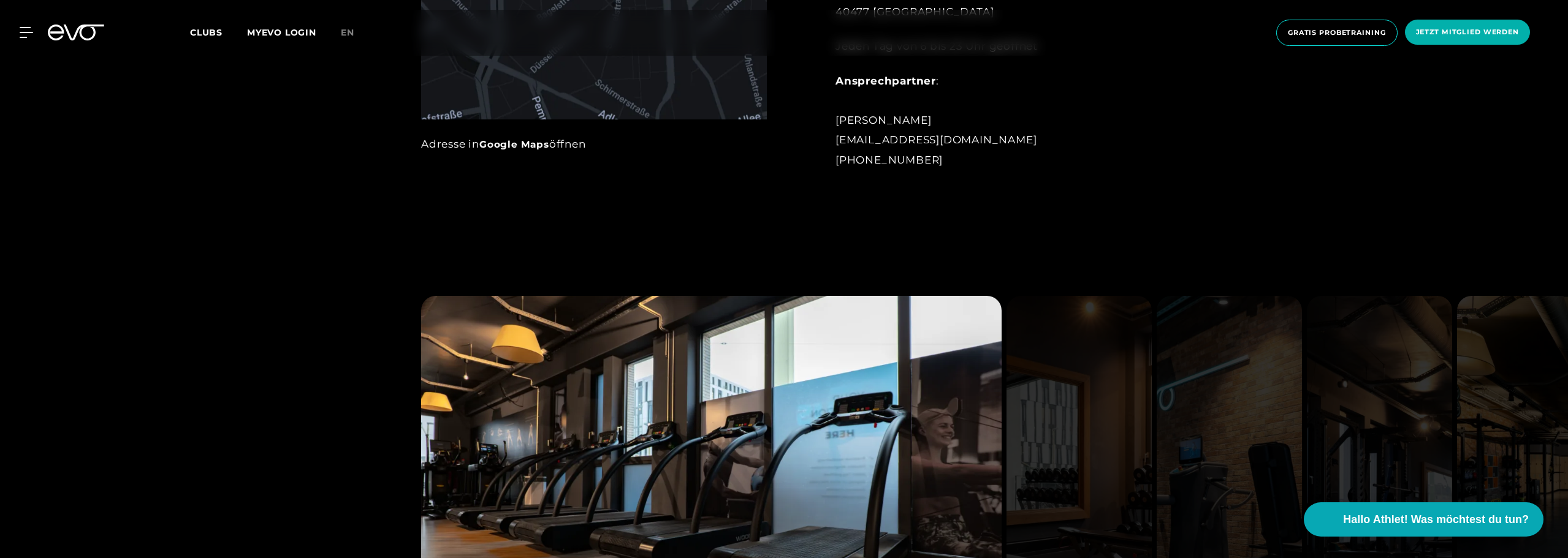
scroll to position [981, 0]
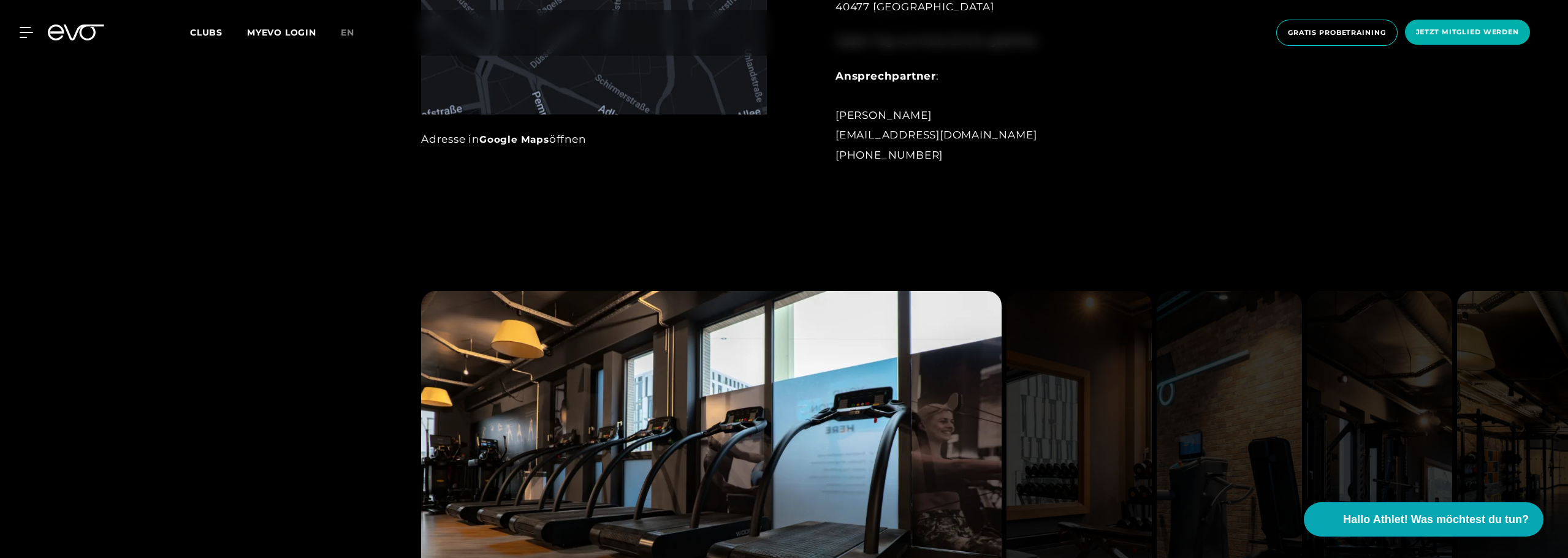
click at [508, 147] on div "Adresse in Google Maps öffnen" at bounding box center [594, 139] width 345 height 20
click at [513, 139] on link "Google Maps" at bounding box center [515, 139] width 70 height 12
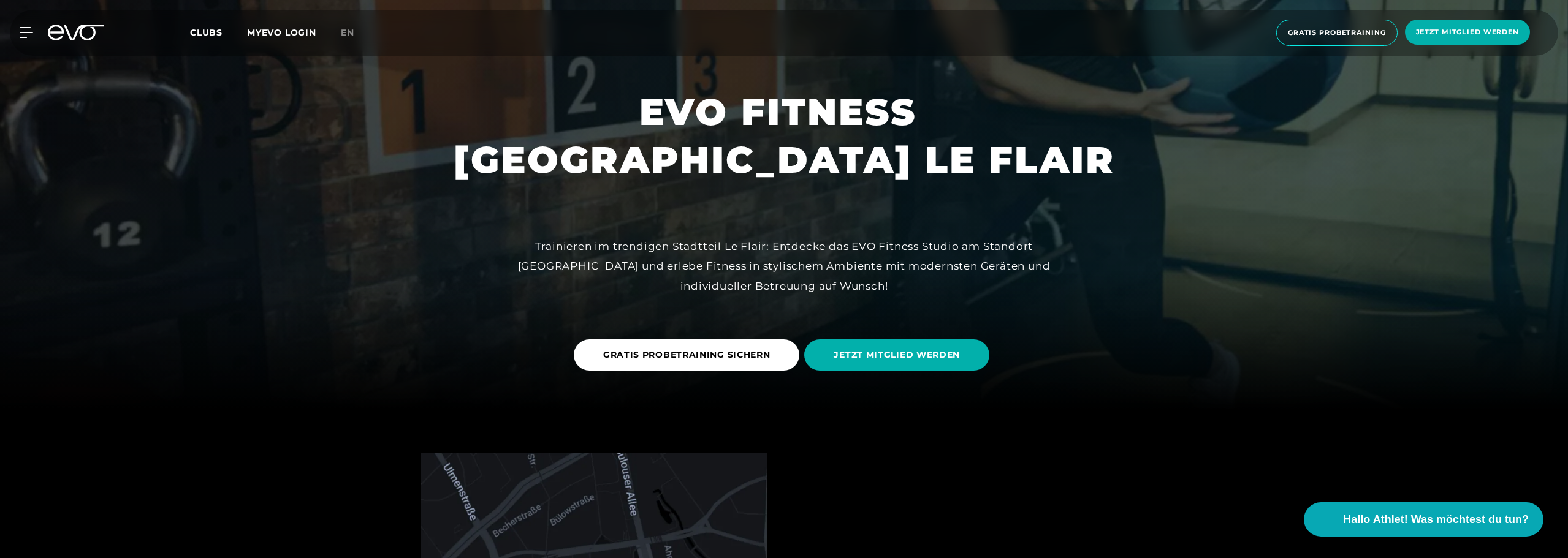
scroll to position [0, 0]
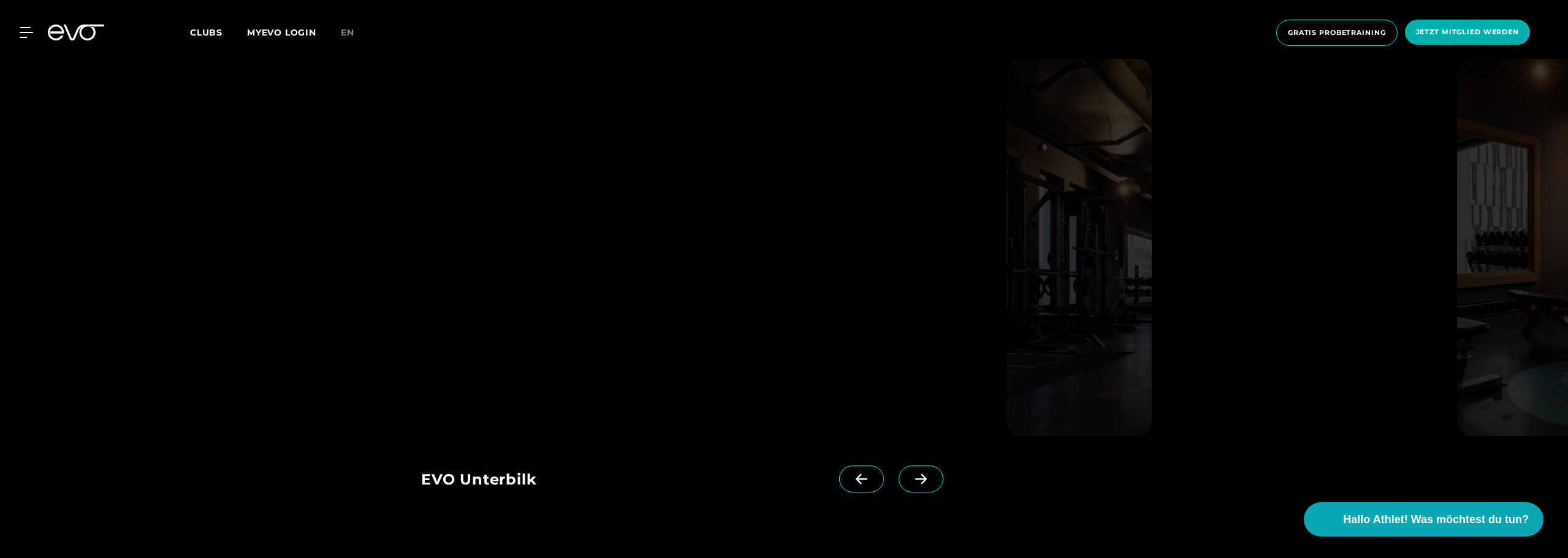
scroll to position [2451, 0]
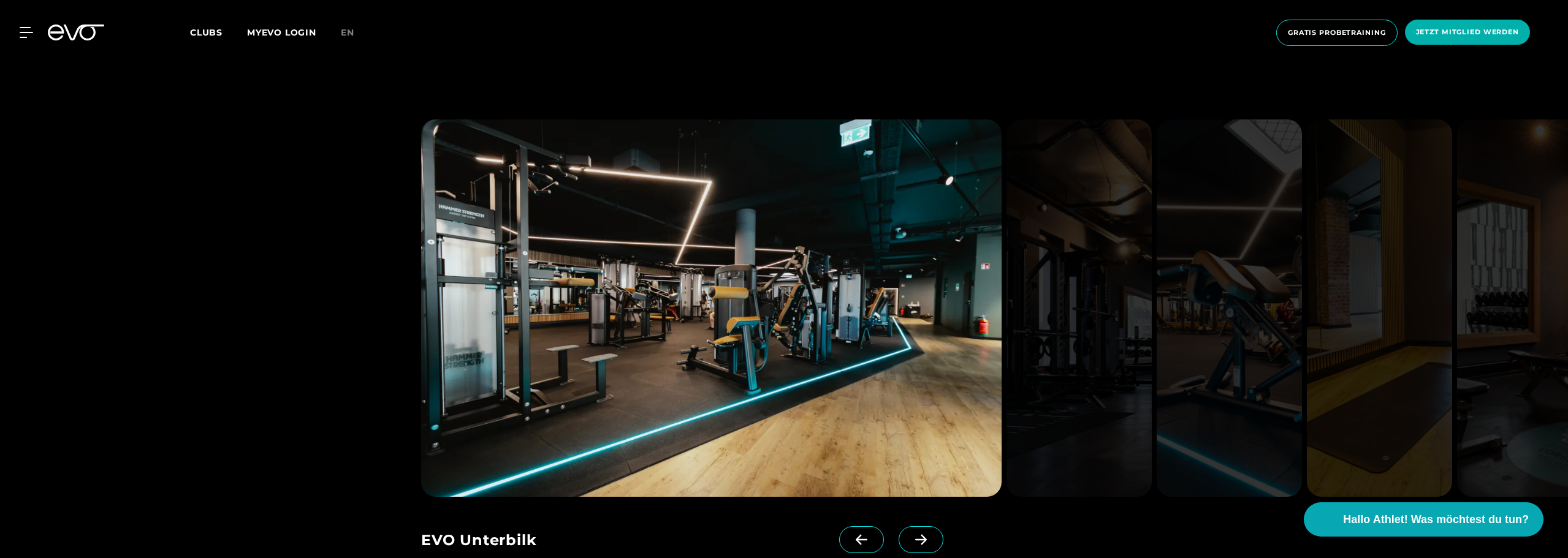
click at [899, 526] on span at bounding box center [921, 540] width 45 height 27
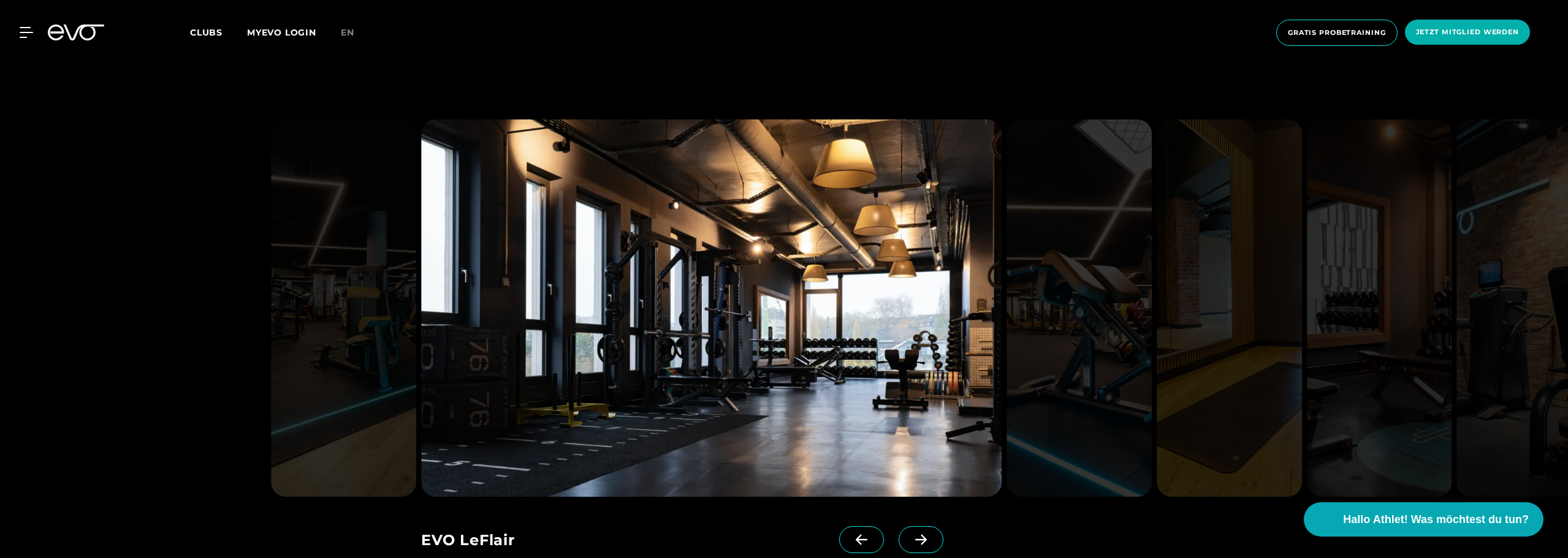
click at [899, 526] on span at bounding box center [921, 540] width 45 height 27
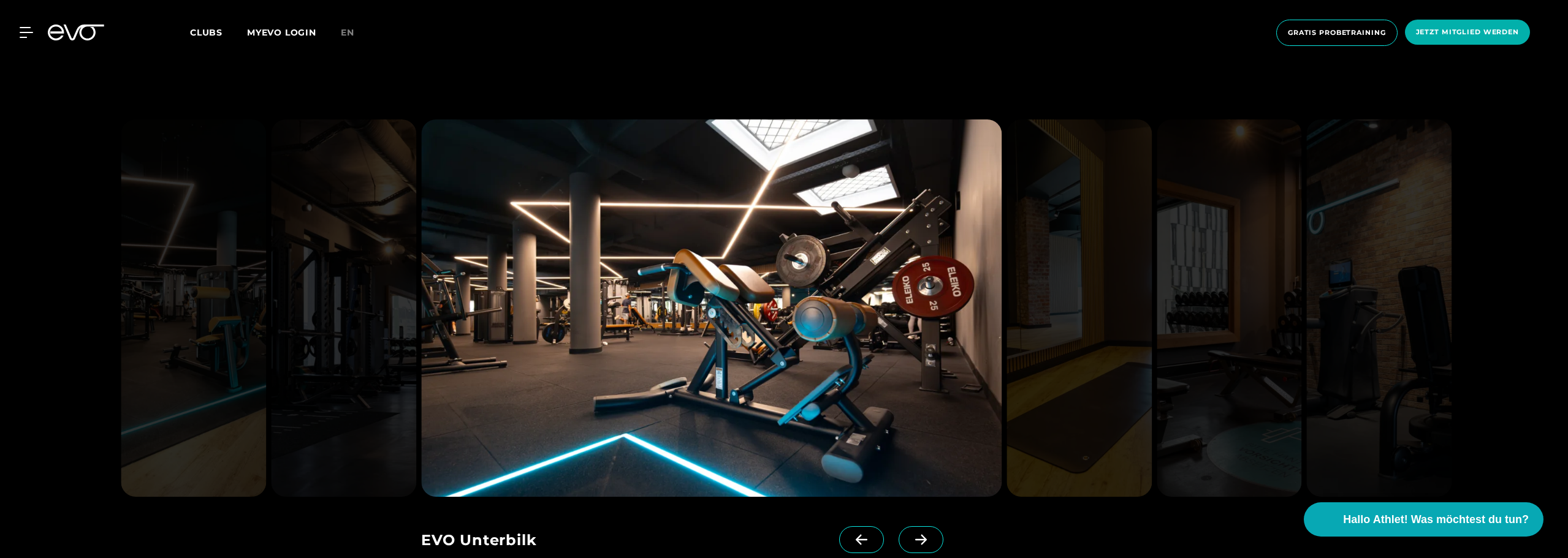
click at [851, 534] on icon at bounding box center [862, 540] width 22 height 11
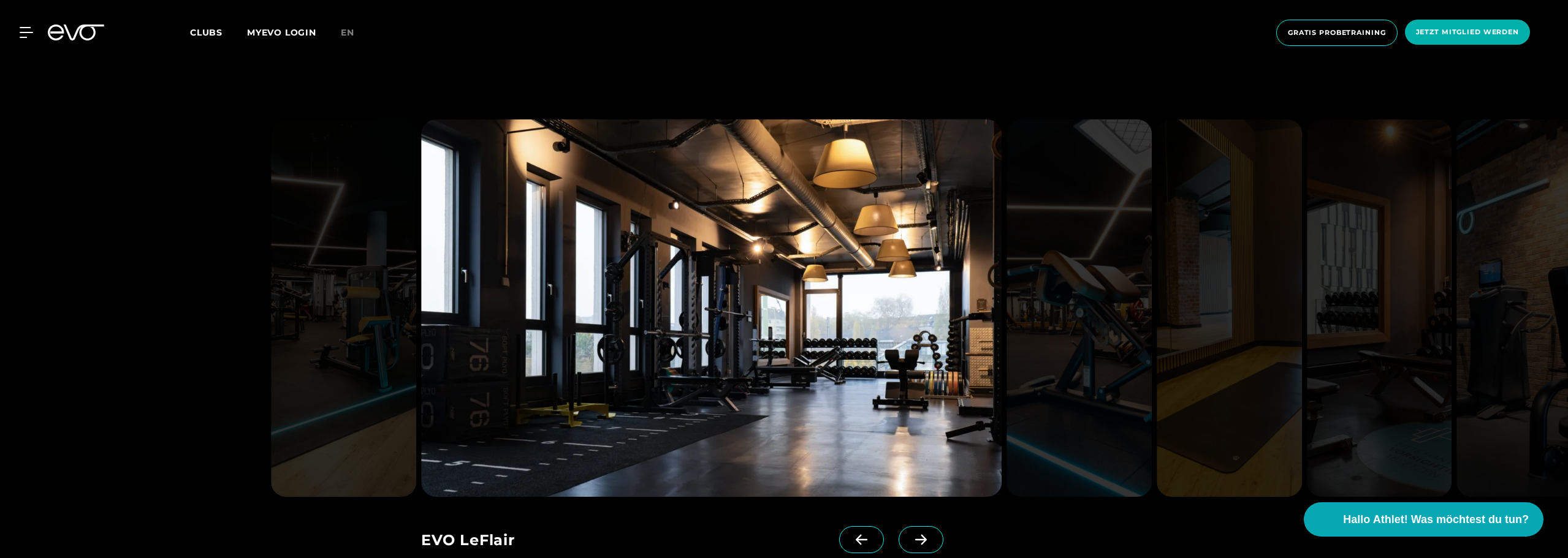
click at [851, 534] on icon at bounding box center [862, 540] width 22 height 11
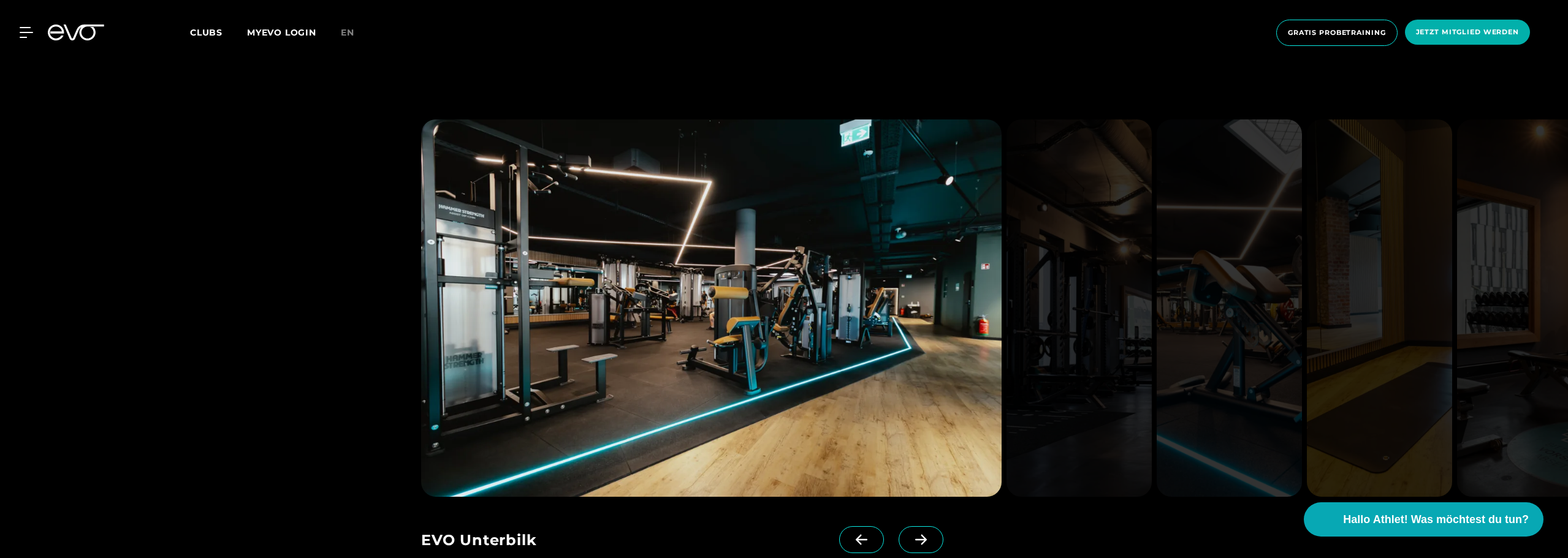
click at [851, 534] on icon at bounding box center [862, 540] width 22 height 11
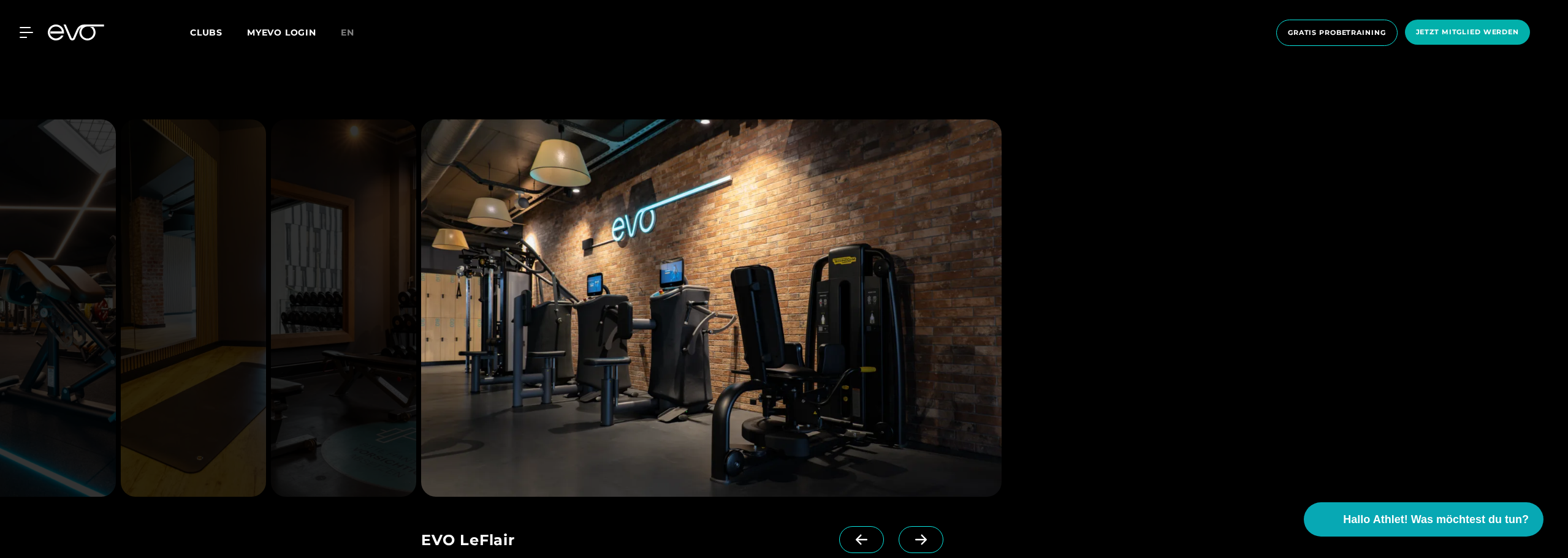
click at [916, 535] on icon at bounding box center [921, 540] width 12 height 11
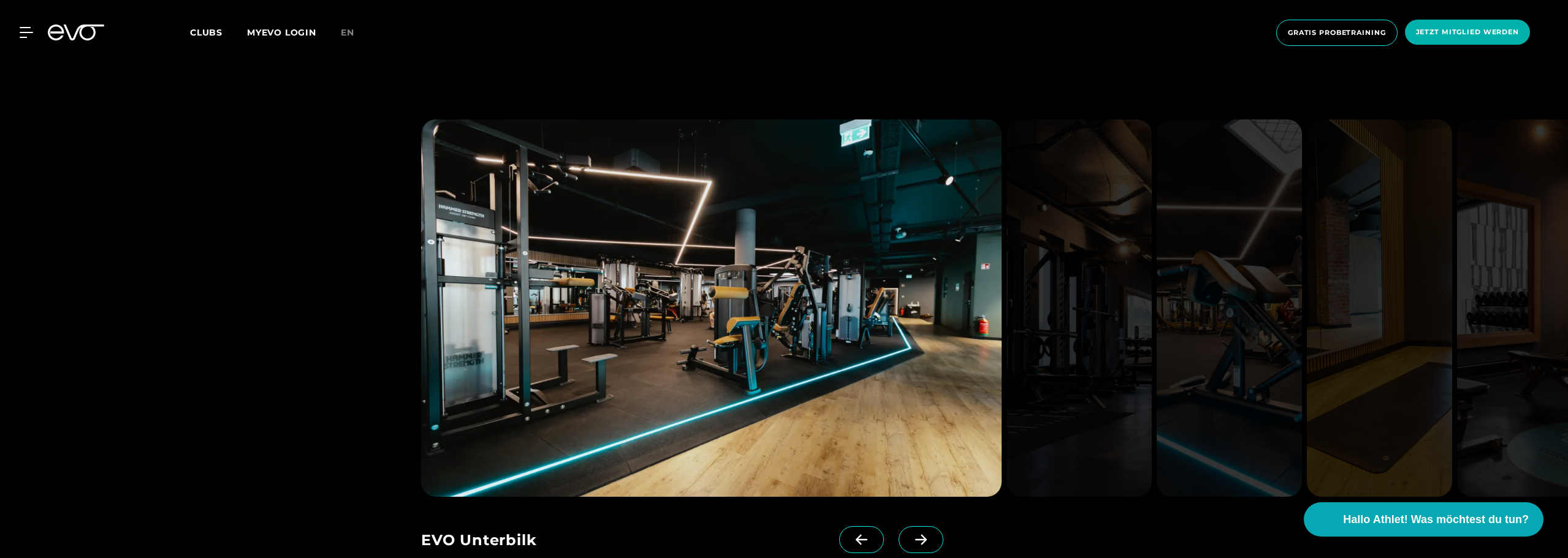
click at [916, 535] on icon at bounding box center [921, 540] width 12 height 11
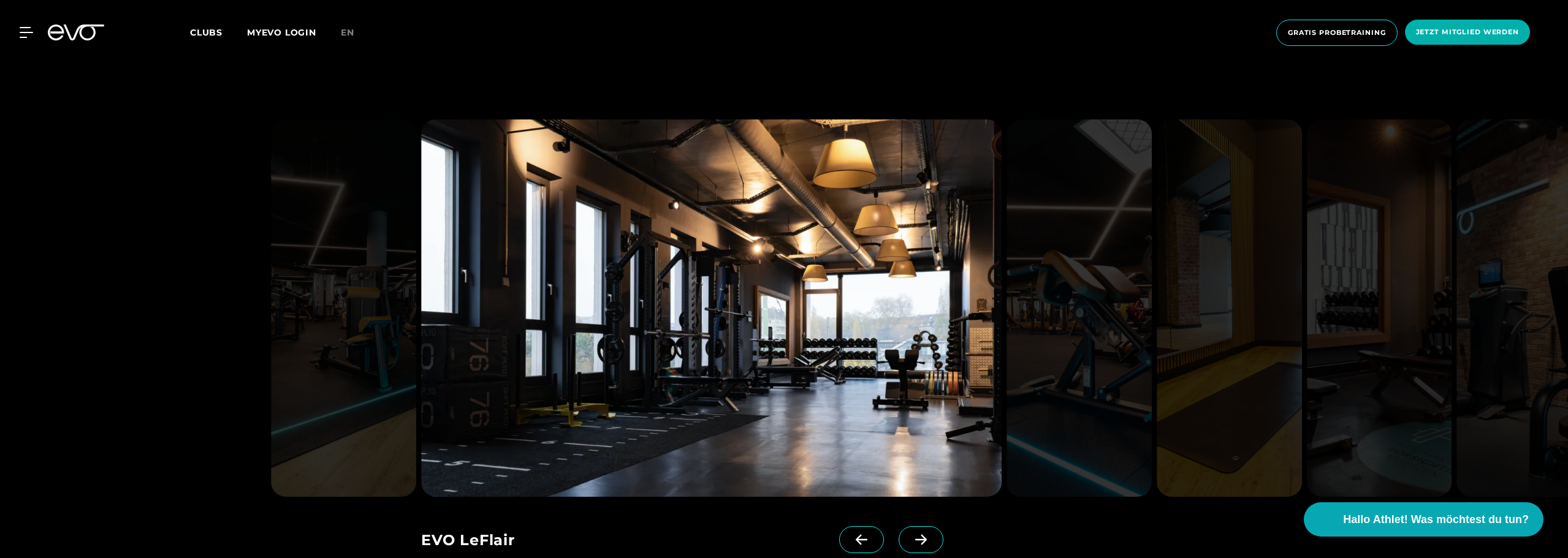
click at [916, 535] on icon at bounding box center [921, 540] width 12 height 11
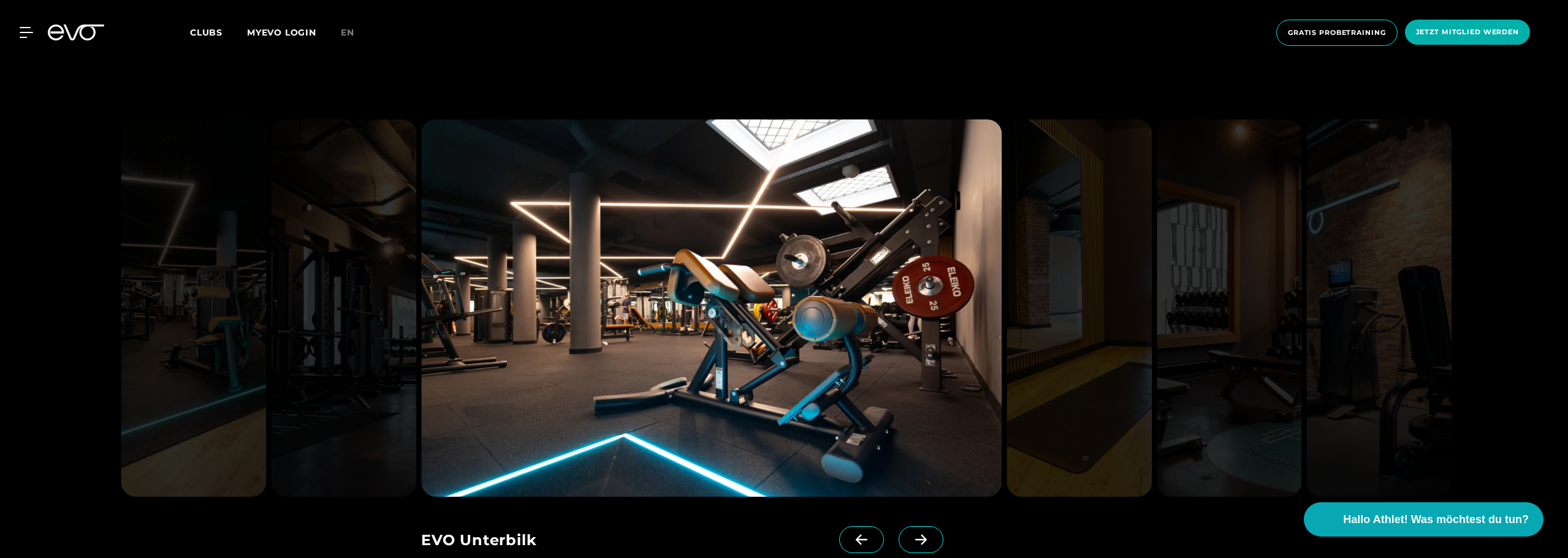
click at [916, 535] on icon at bounding box center [921, 540] width 12 height 11
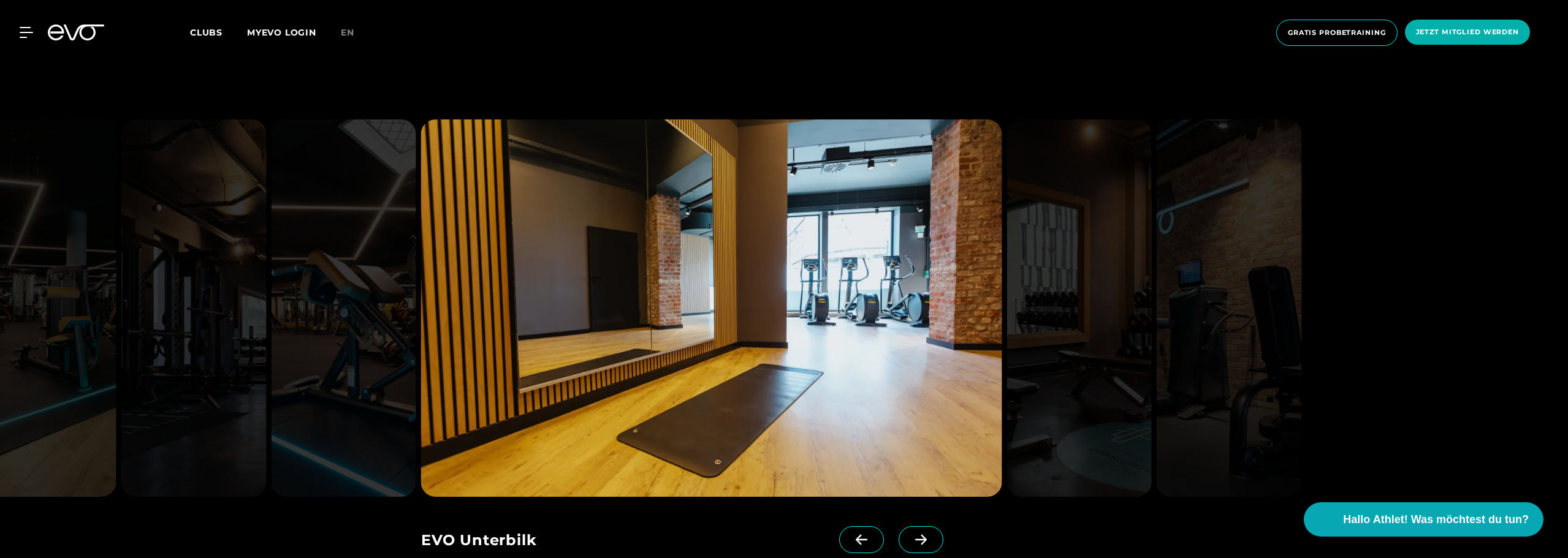
click at [916, 535] on icon at bounding box center [921, 540] width 12 height 11
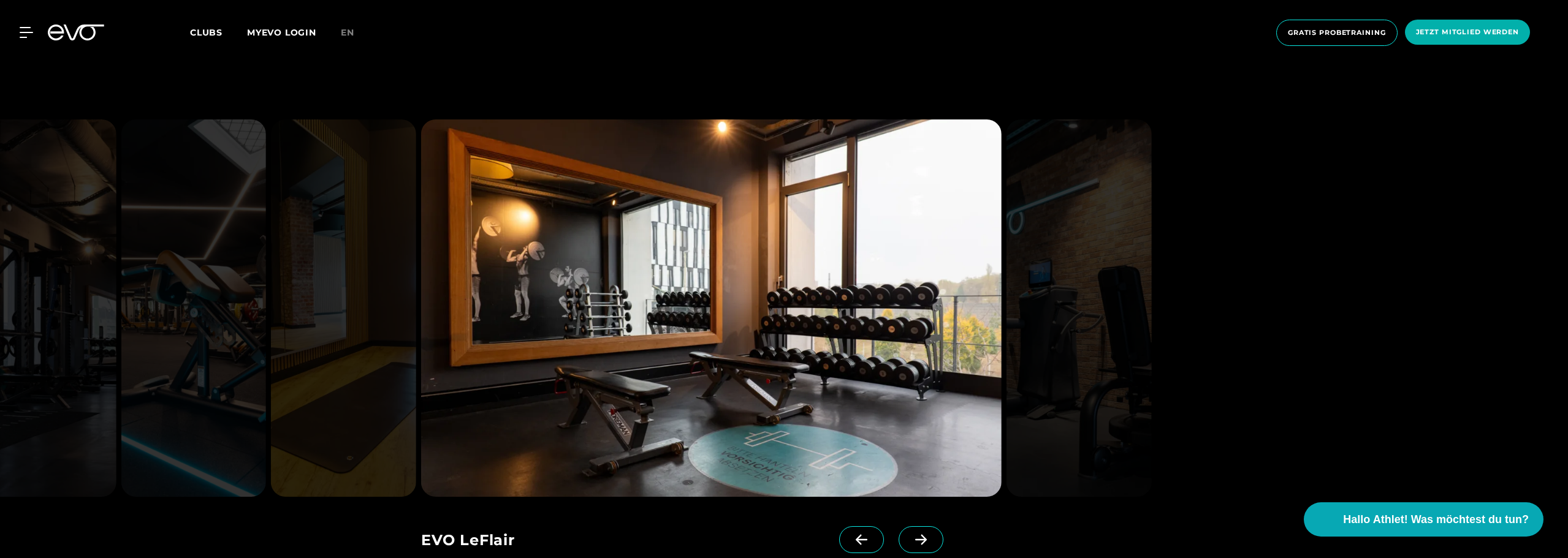
click at [916, 535] on icon at bounding box center [921, 540] width 12 height 11
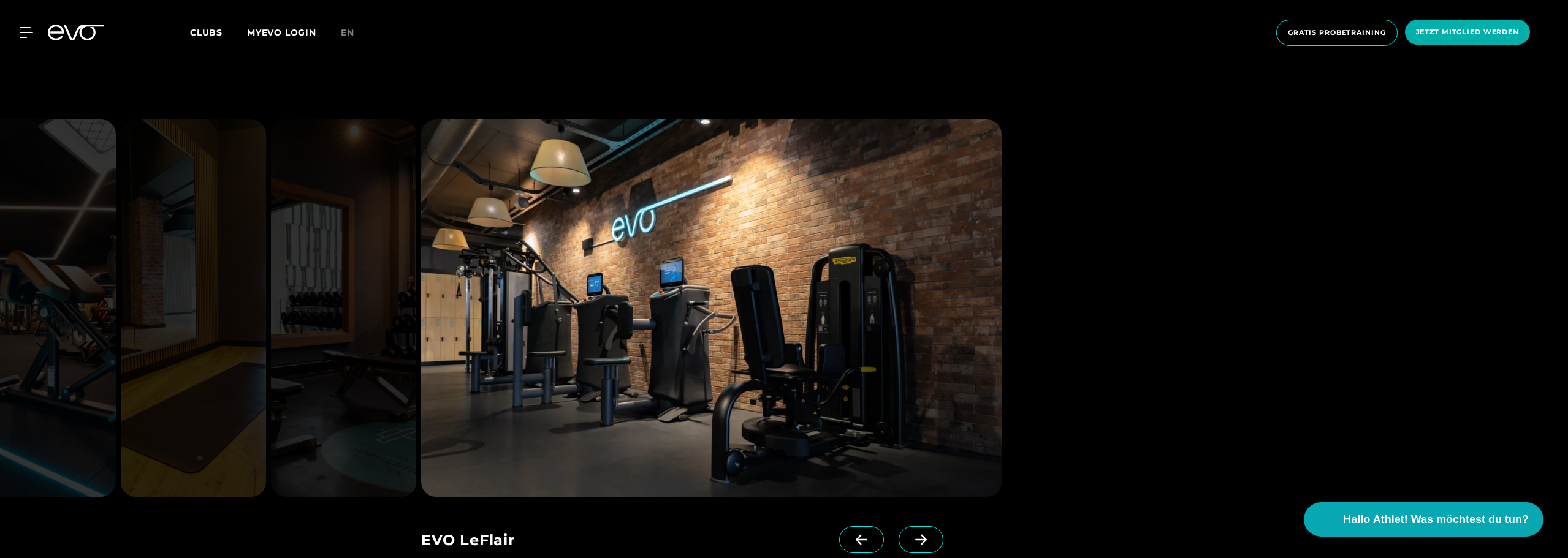
click at [916, 535] on icon at bounding box center [921, 540] width 12 height 11
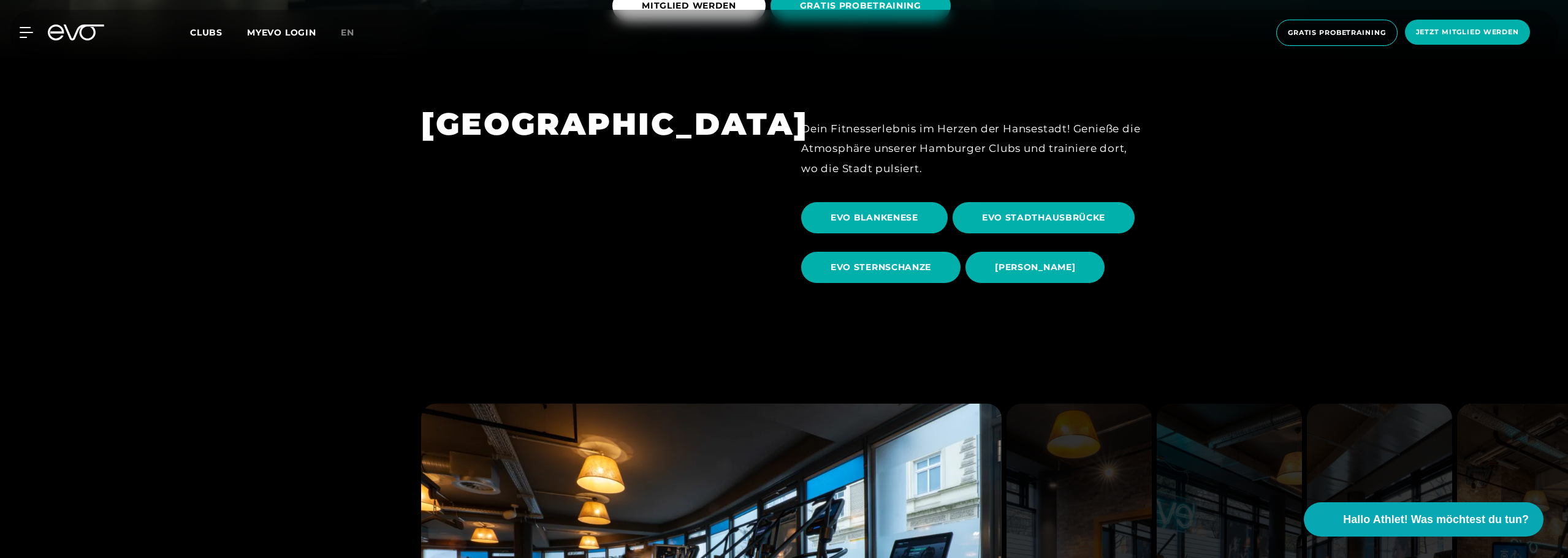
scroll to position [0, 0]
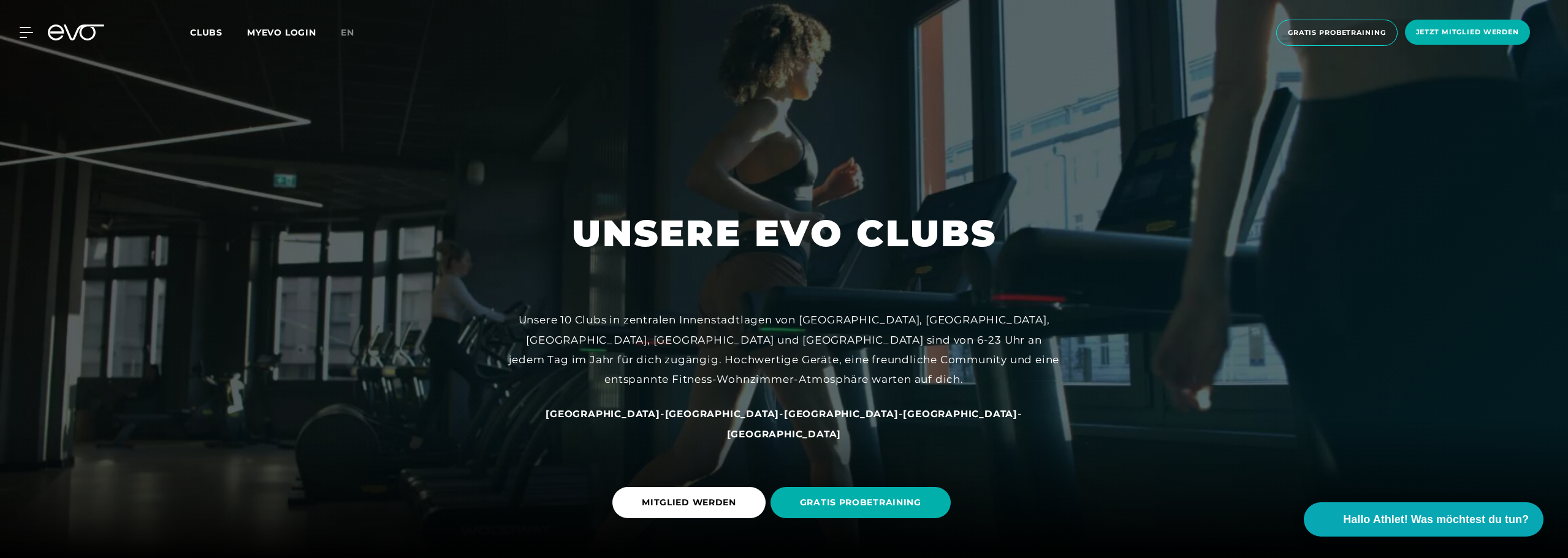
click at [211, 34] on span "Clubs" at bounding box center [206, 32] width 32 height 11
click at [24, 29] on icon at bounding box center [28, 32] width 18 height 11
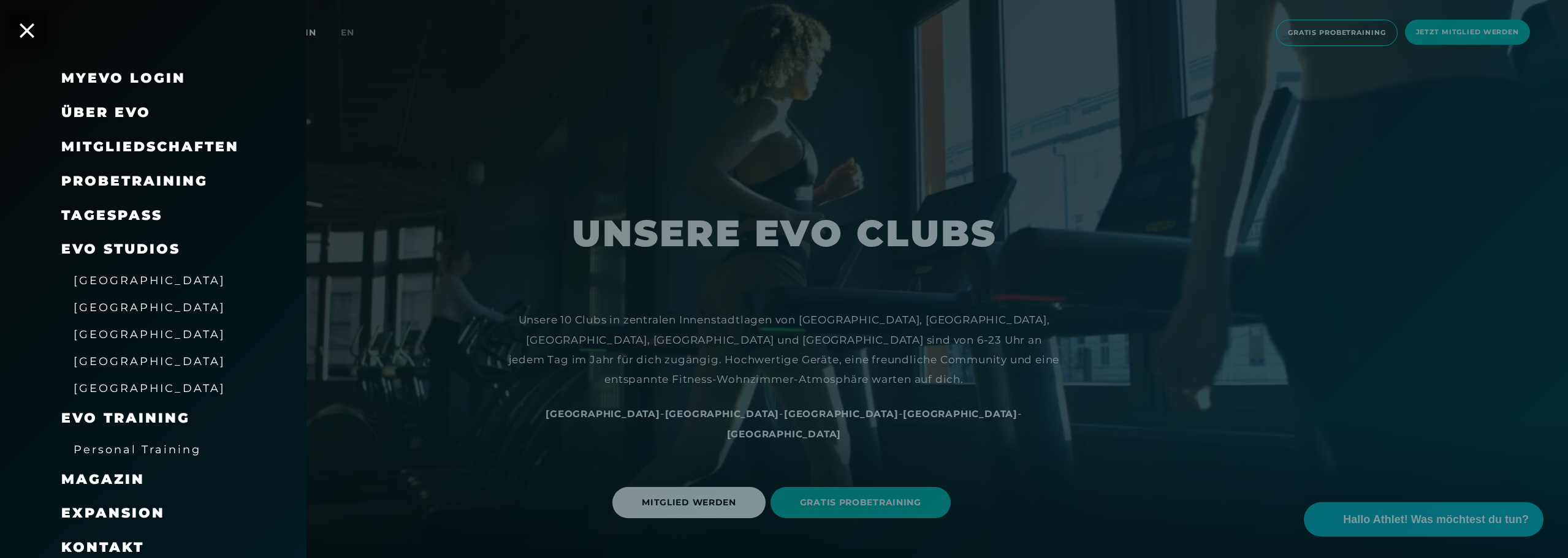
click at [142, 220] on link "TAGESPASS" at bounding box center [112, 215] width 101 height 17
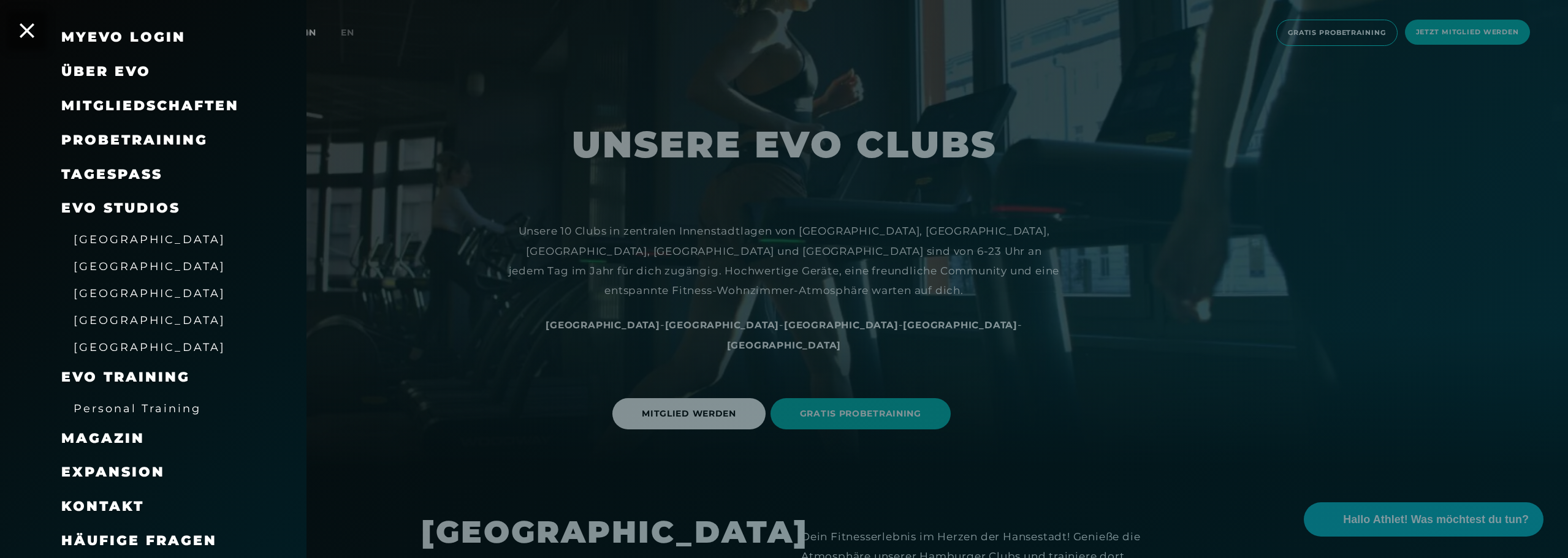
scroll to position [123, 0]
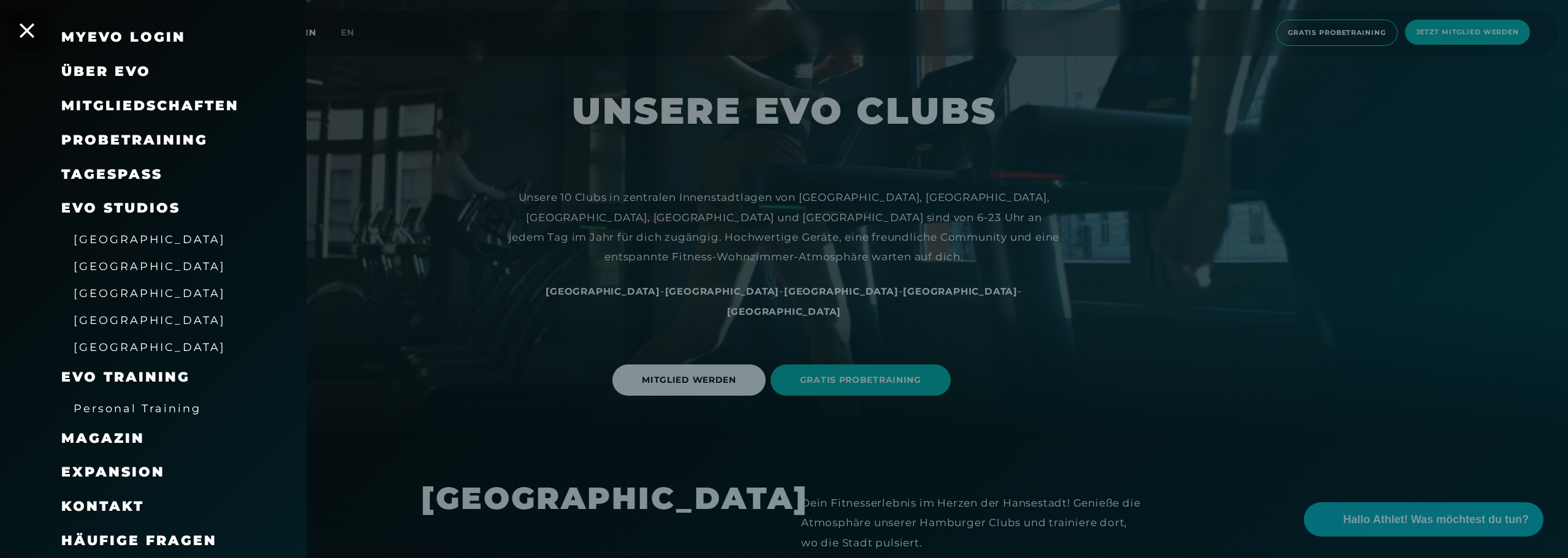
click at [989, 169] on div at bounding box center [784, 279] width 1568 height 558
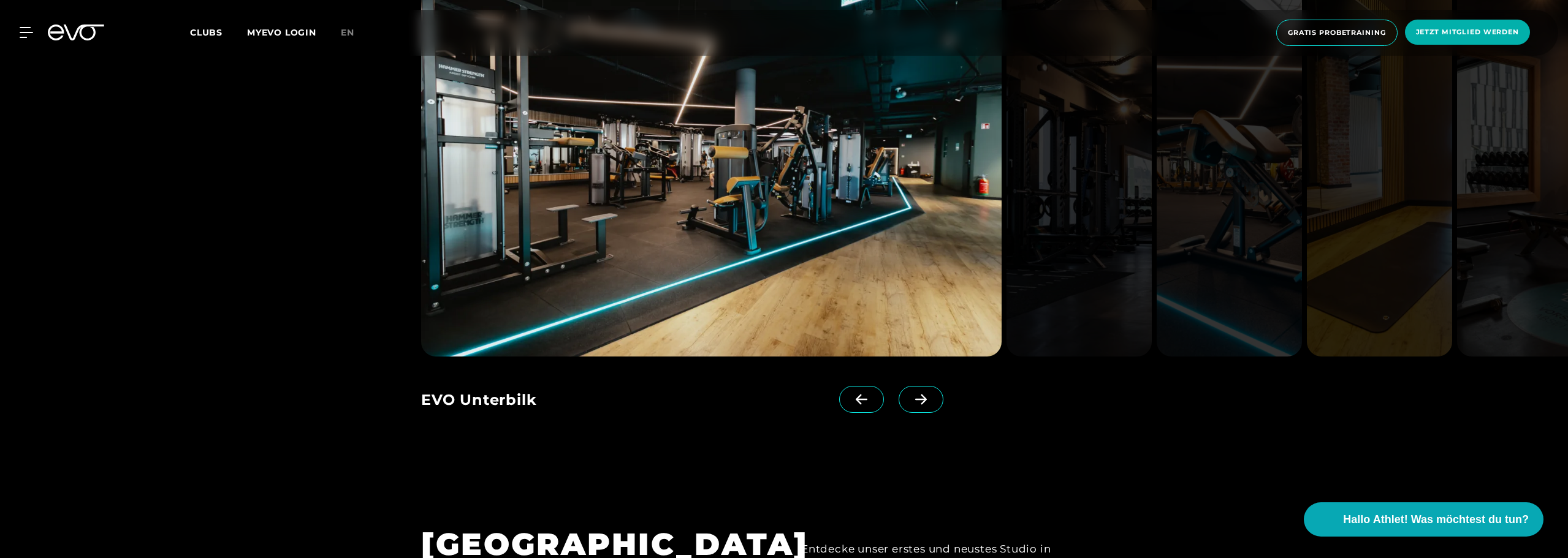
scroll to position [2206, 0]
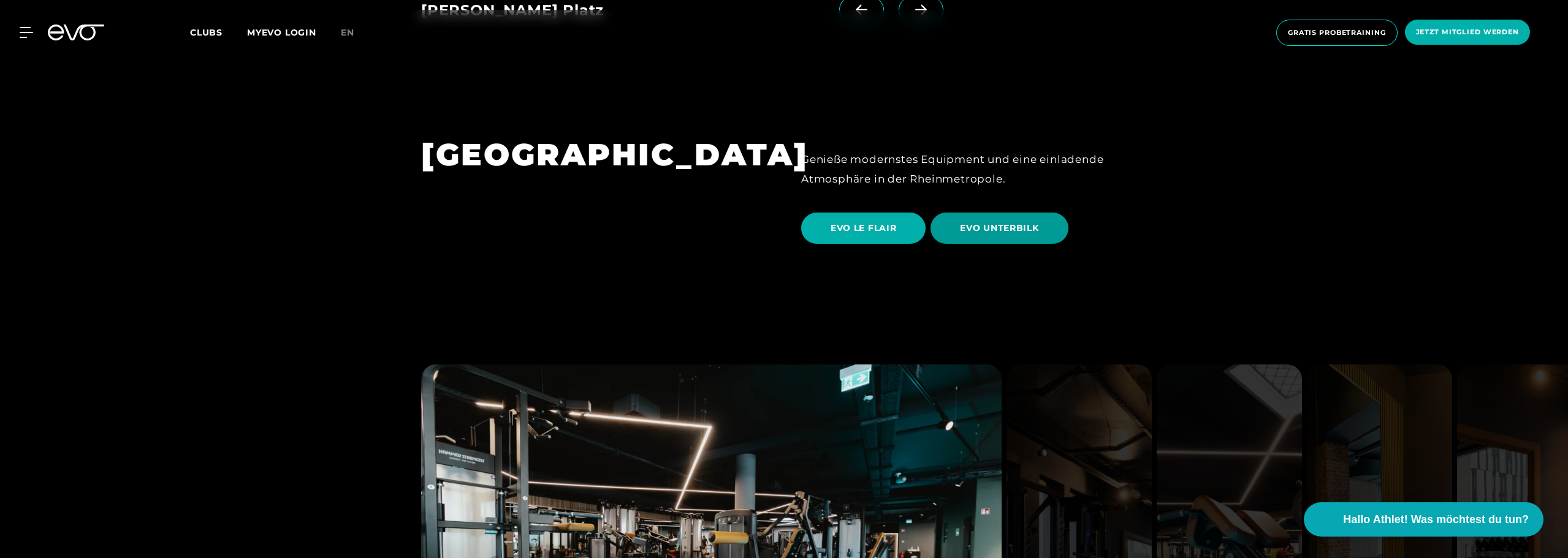
click at [1051, 213] on span "EVO UNTERBILK" at bounding box center [999, 228] width 138 height 32
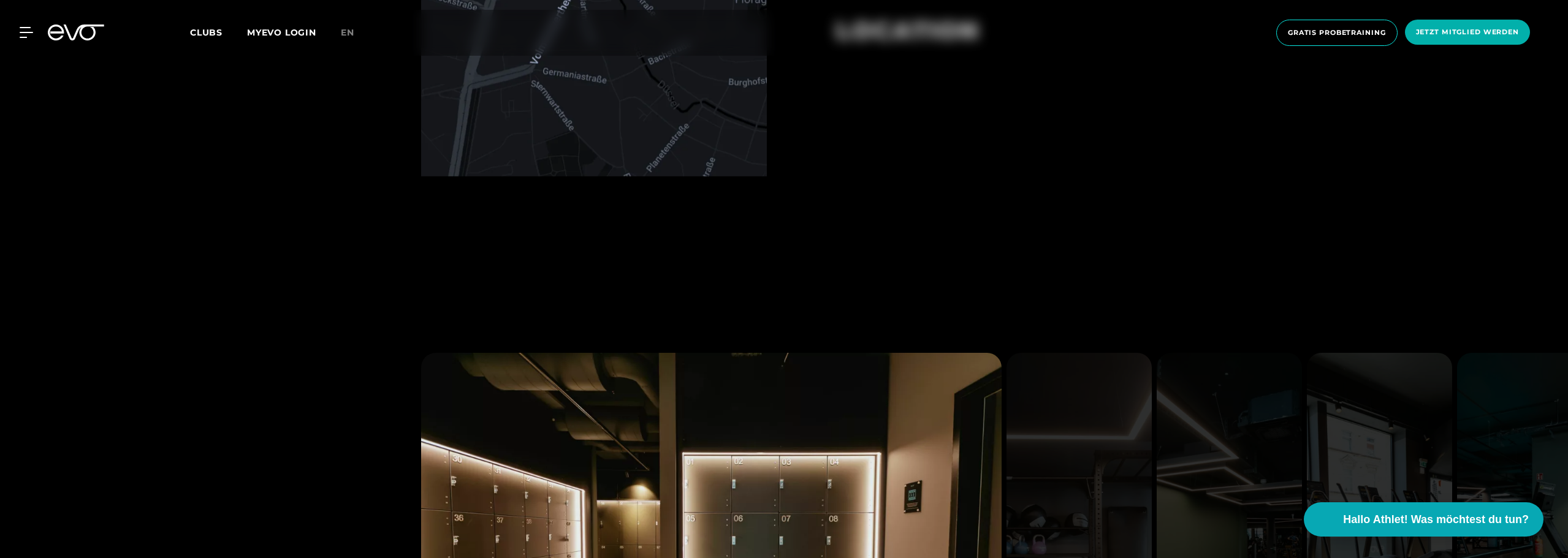
scroll to position [858, 0]
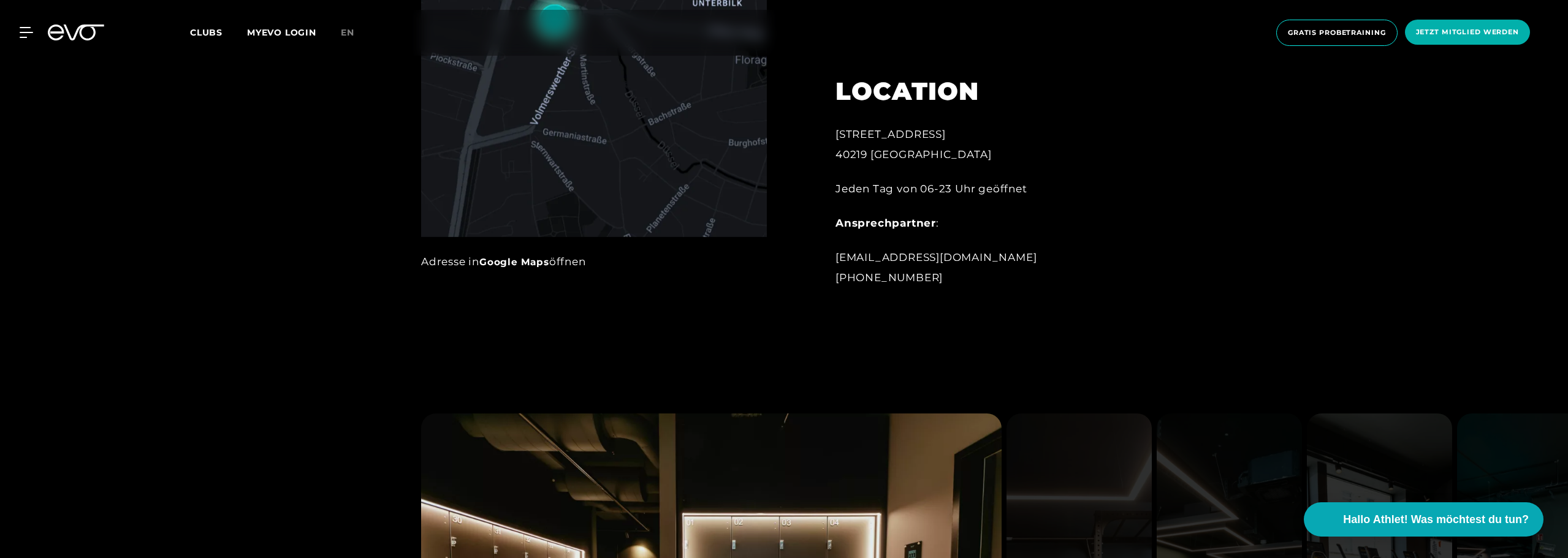
click at [475, 263] on div "Adresse in Google Maps öffnen" at bounding box center [594, 262] width 345 height 20
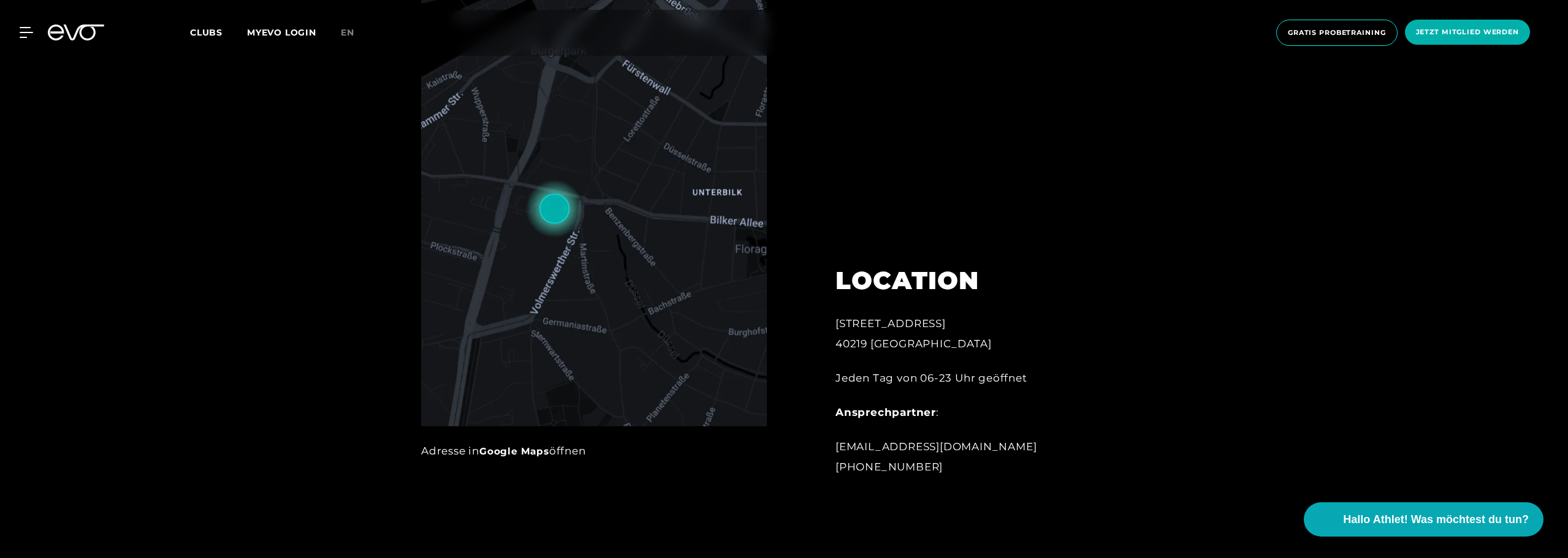
scroll to position [613, 0]
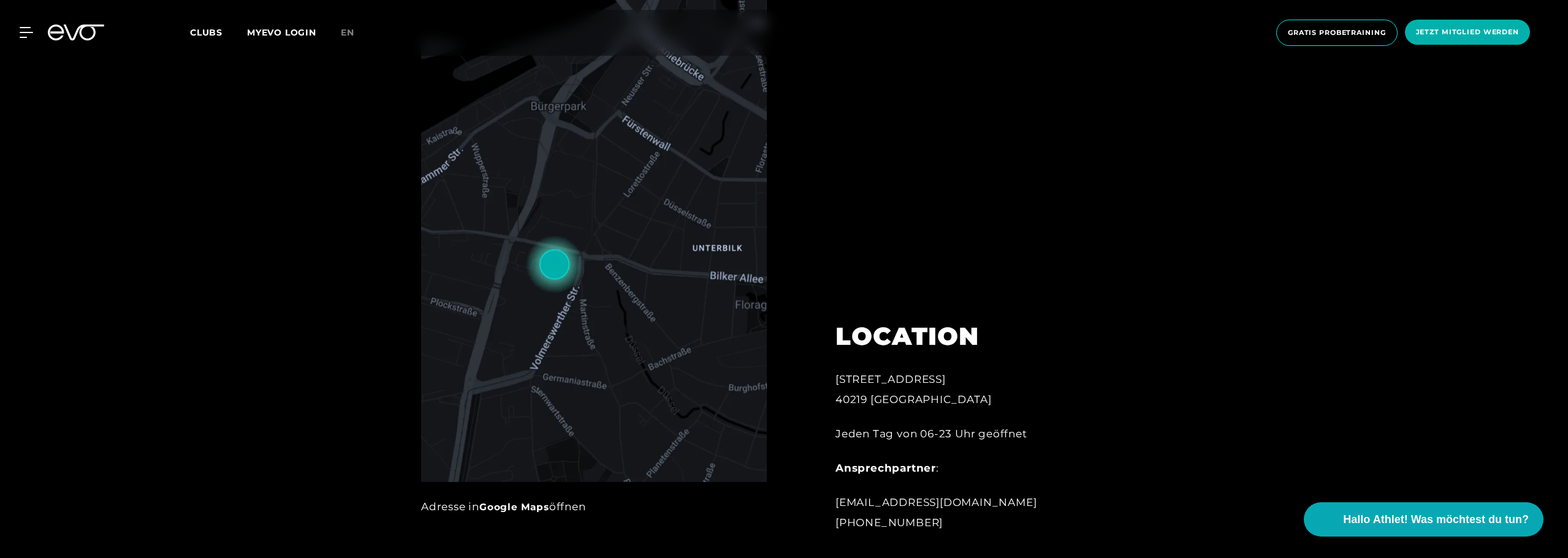
click at [543, 517] on div "Adresse in Google Maps öffnen" at bounding box center [593, 267] width 380 height 559
click at [581, 500] on div "Adresse in Google Maps öffnen" at bounding box center [594, 507] width 345 height 20
